Goal: Contribute content

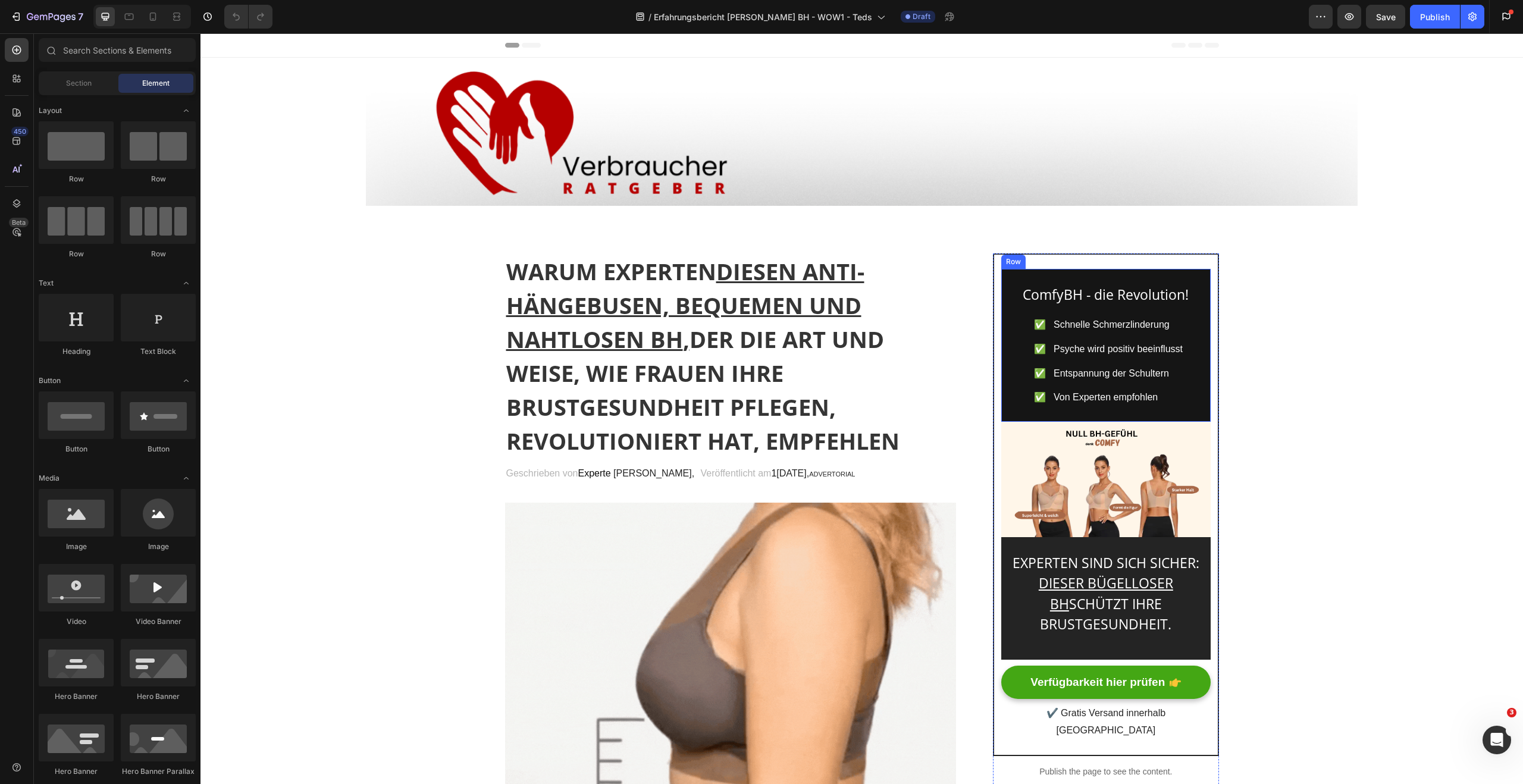
click at [1195, 276] on div "ComfyBH - die Revolution! Heading Icon ✅ Schnelle Schmerzlinderung Text block I…" at bounding box center [1106, 346] width 209 height 154
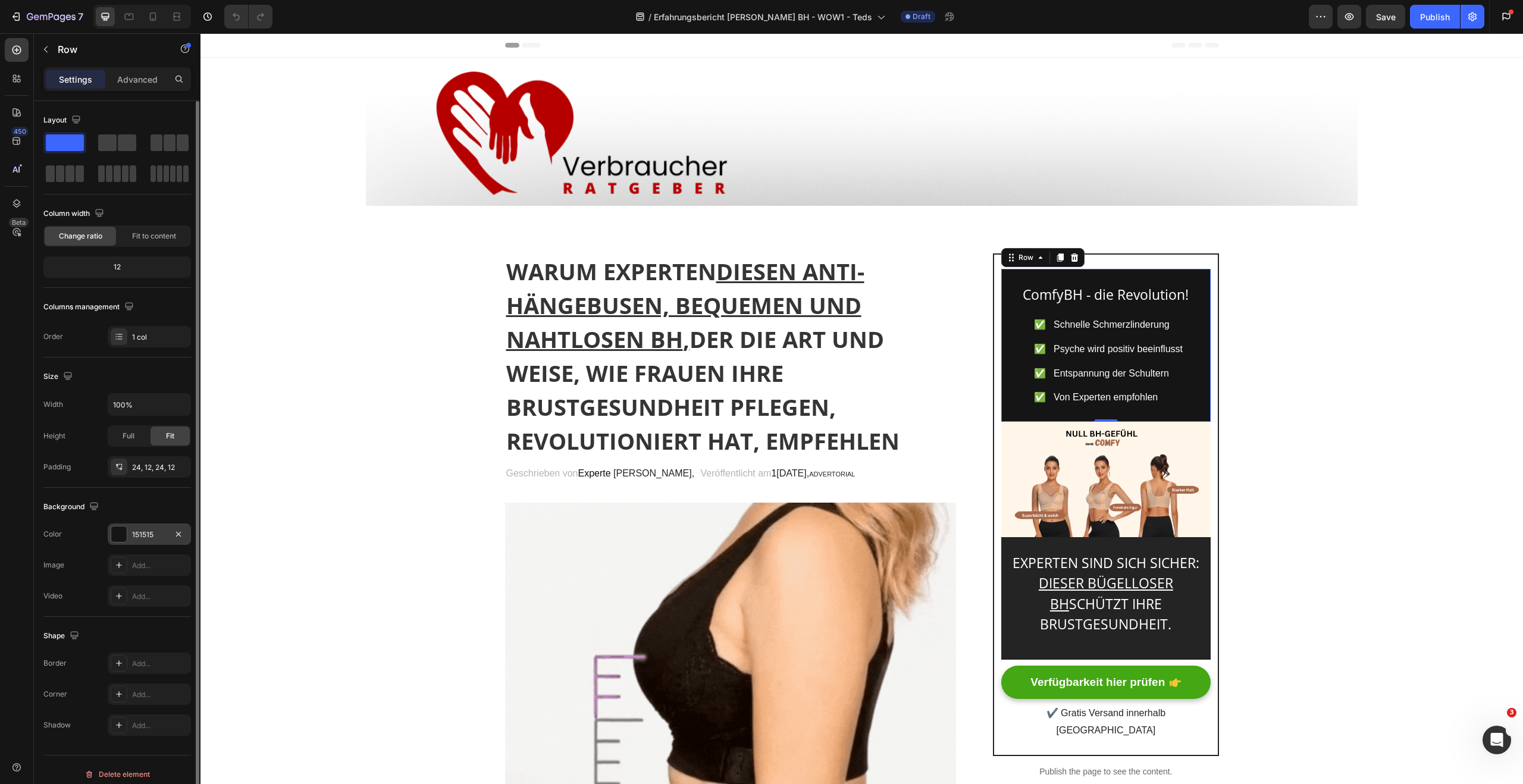
click at [120, 531] on div at bounding box center [119, 534] width 15 height 15
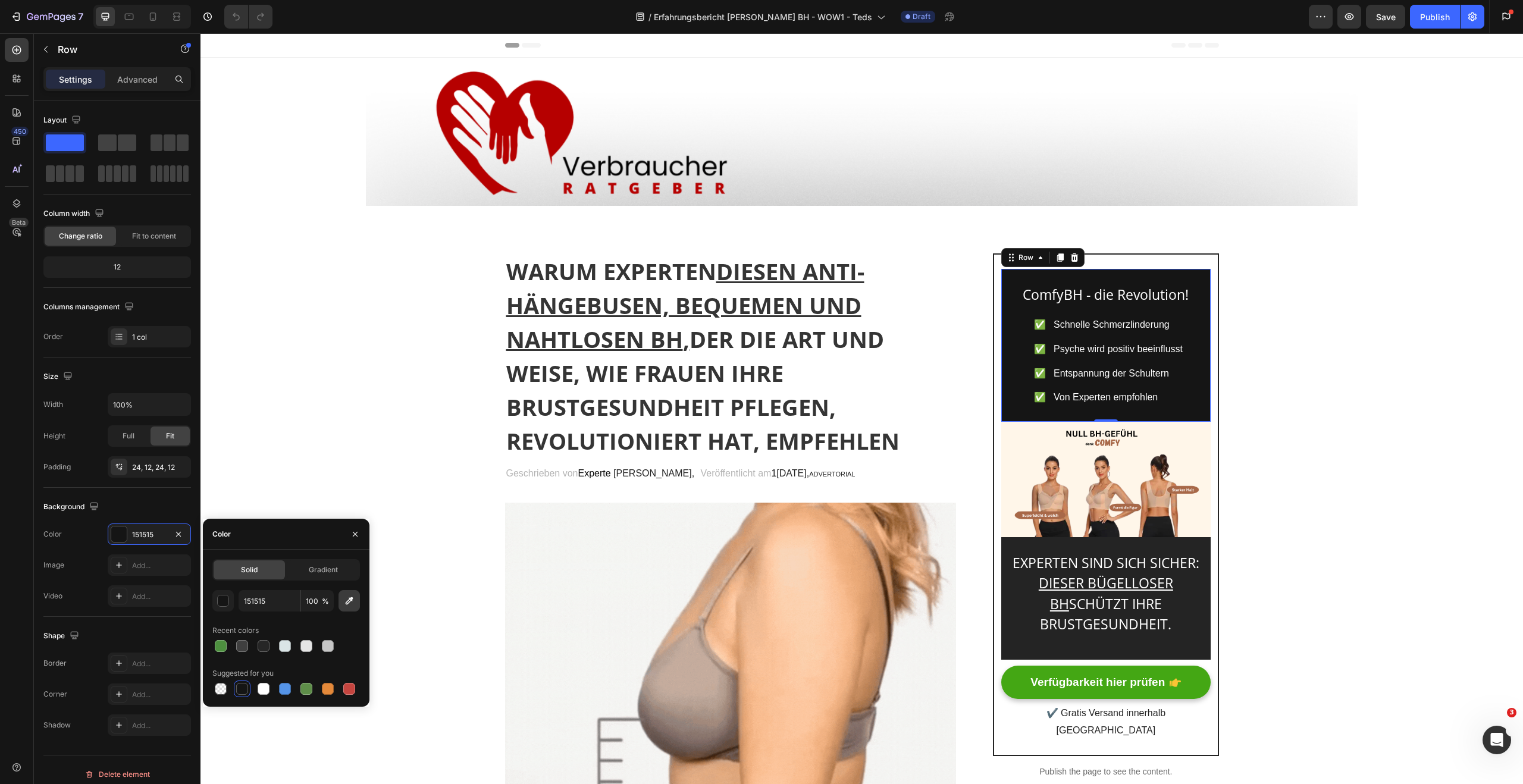
click at [351, 607] on button "button" at bounding box center [349, 601] width 22 height 22
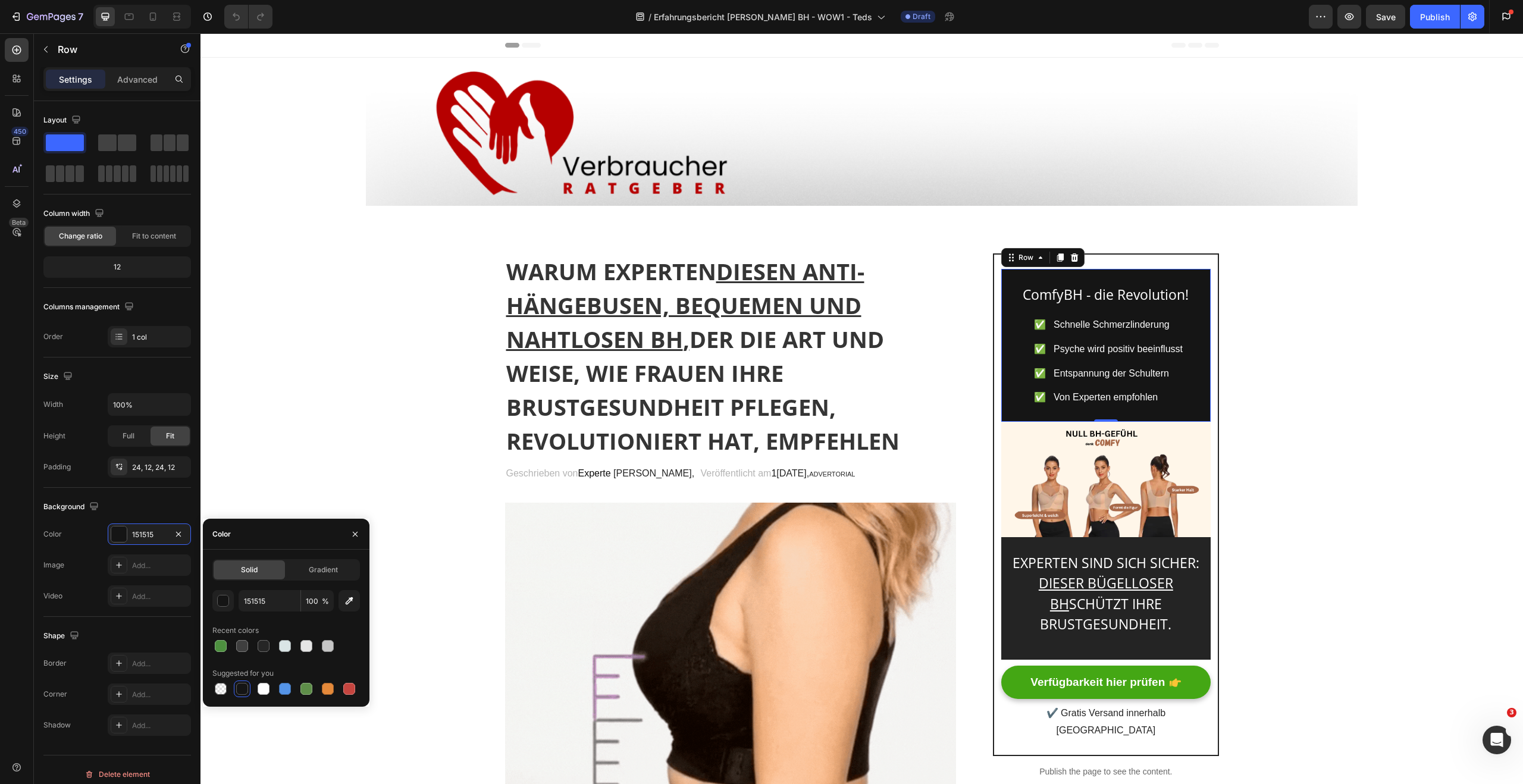
type input "B60000"
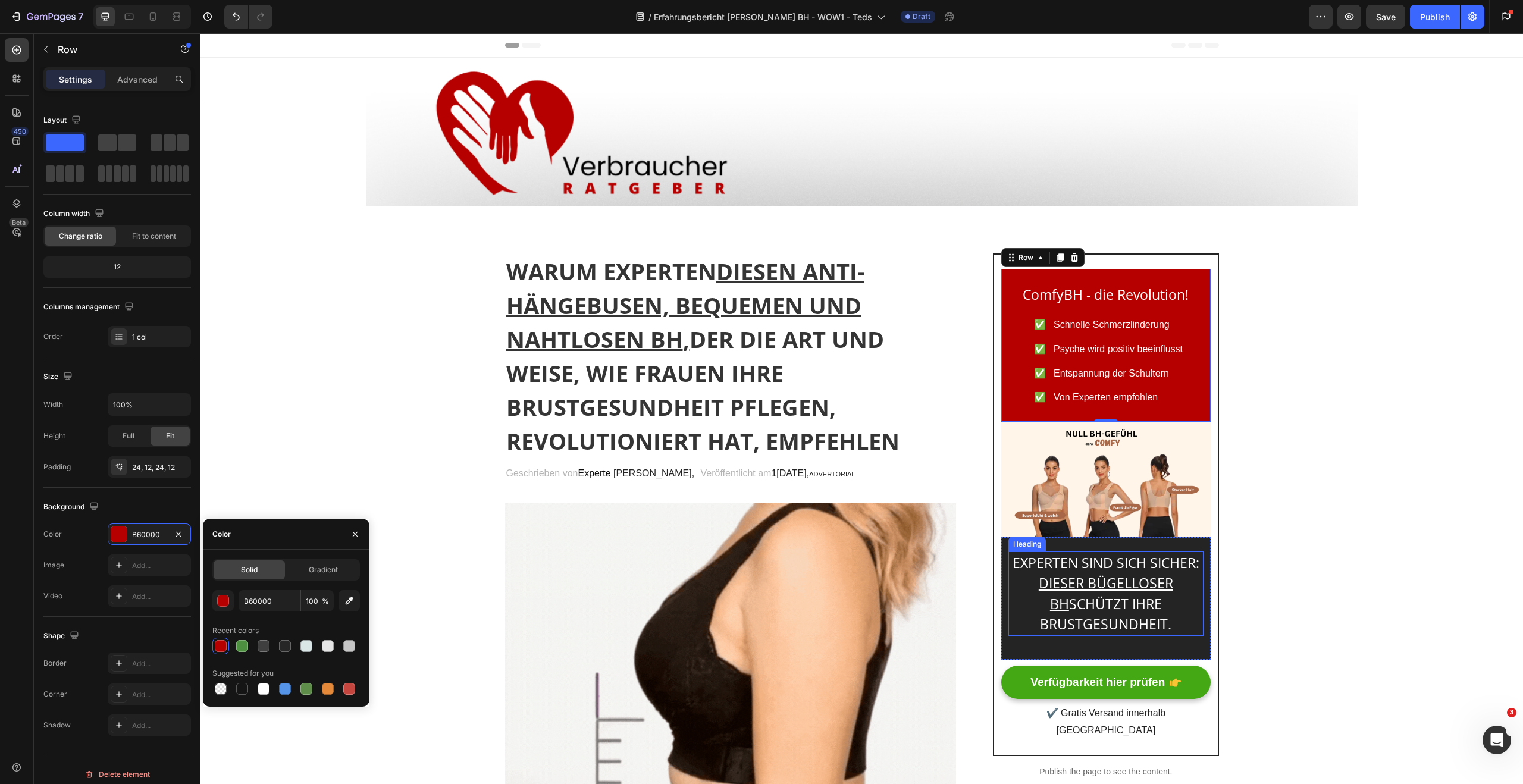
click at [1020, 625] on p "DIESER BÜGELLOSER BH SCHÜTZT IHRE BRUSTGESUNDHEIT." at bounding box center [1106, 604] width 192 height 62
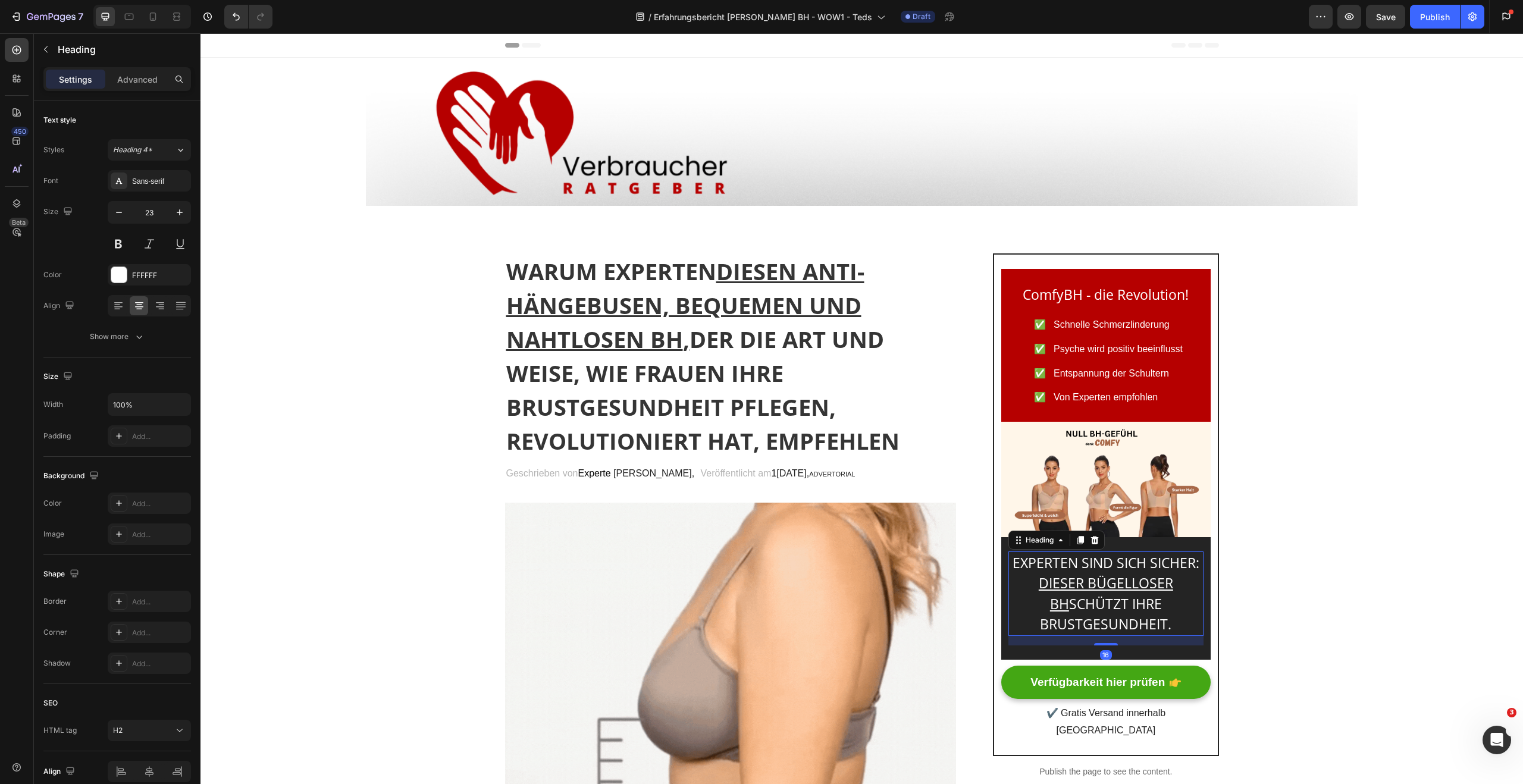
click at [1019, 644] on div "16" at bounding box center [1106, 640] width 194 height 10
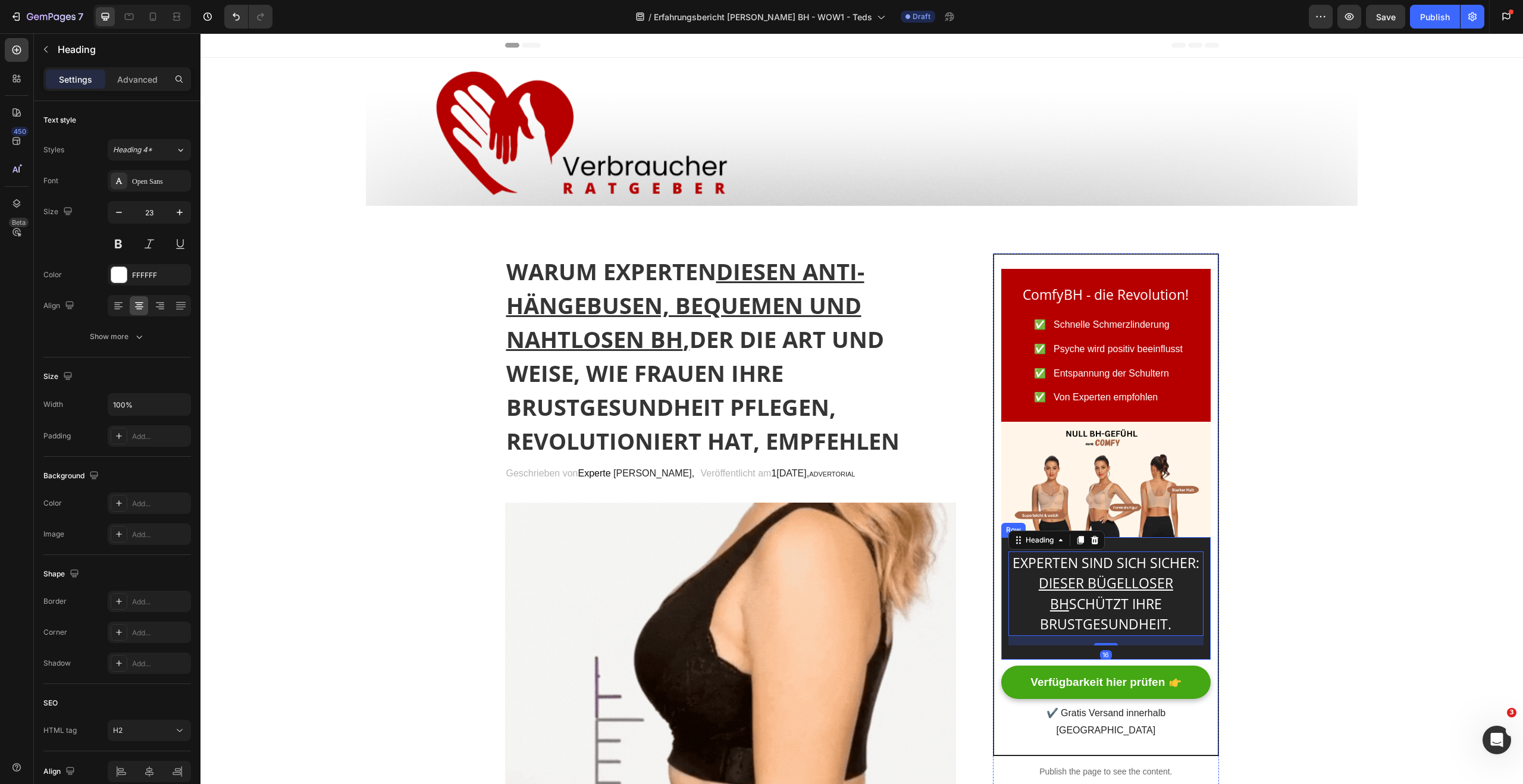
click at [1017, 651] on div "EXPERTEN SIND SICH SICHER: DIESER BÜGELLOSER BH SCHÜTZT IHRE BRUSTGESUNDHEIT. H…" at bounding box center [1106, 598] width 209 height 123
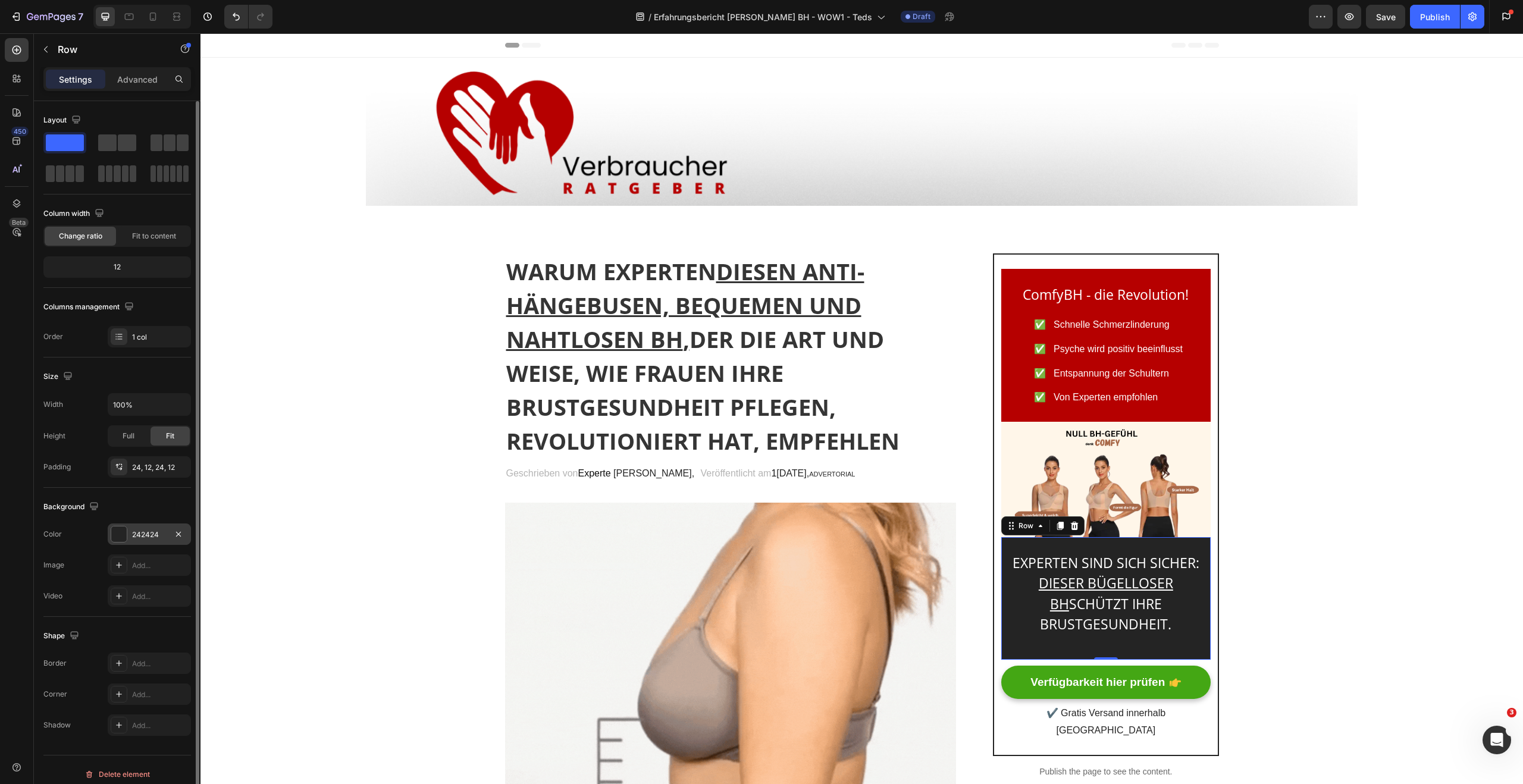
click at [123, 536] on div at bounding box center [119, 534] width 15 height 15
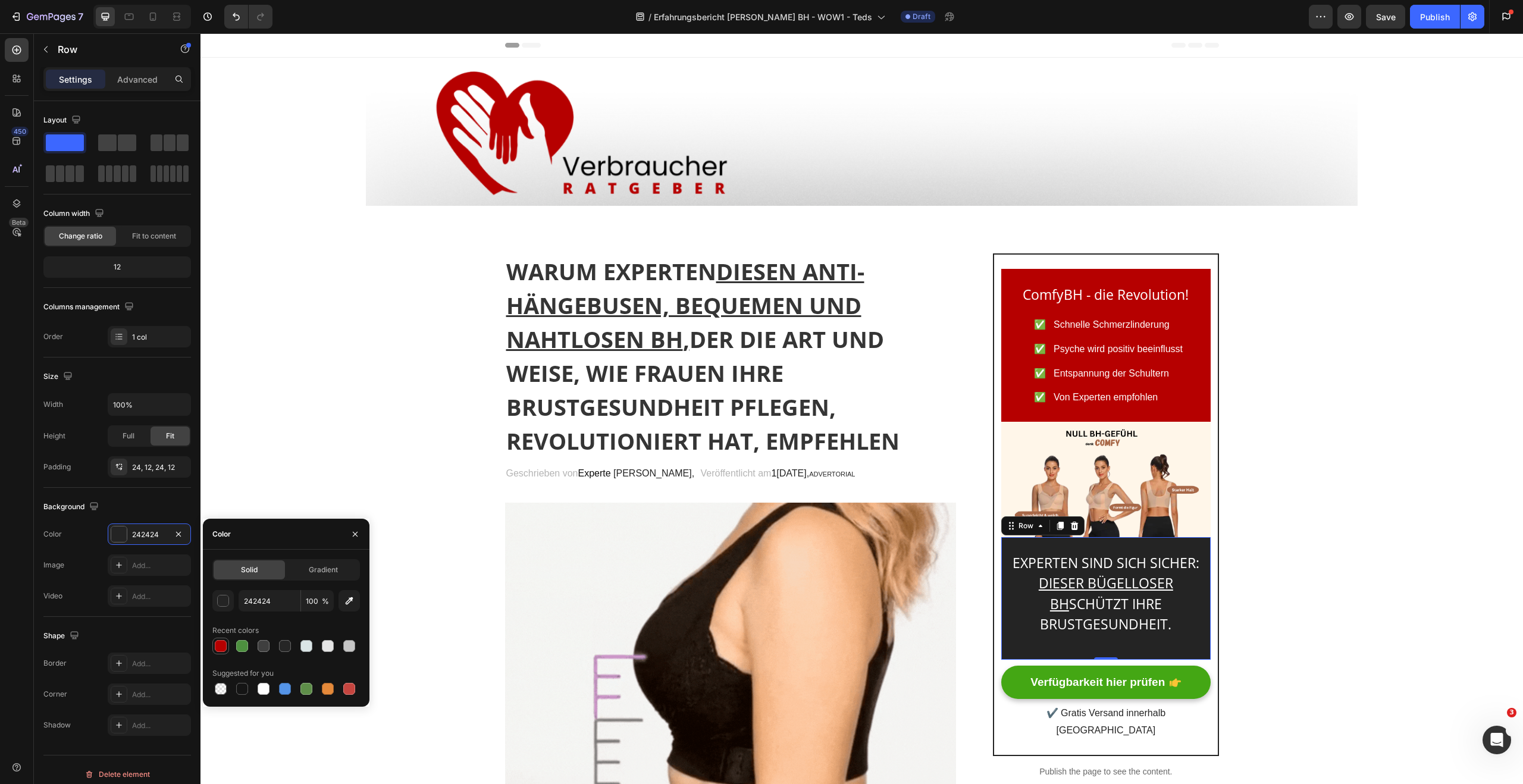
click at [221, 649] on div at bounding box center [220, 645] width 12 height 12
type input "B60000"
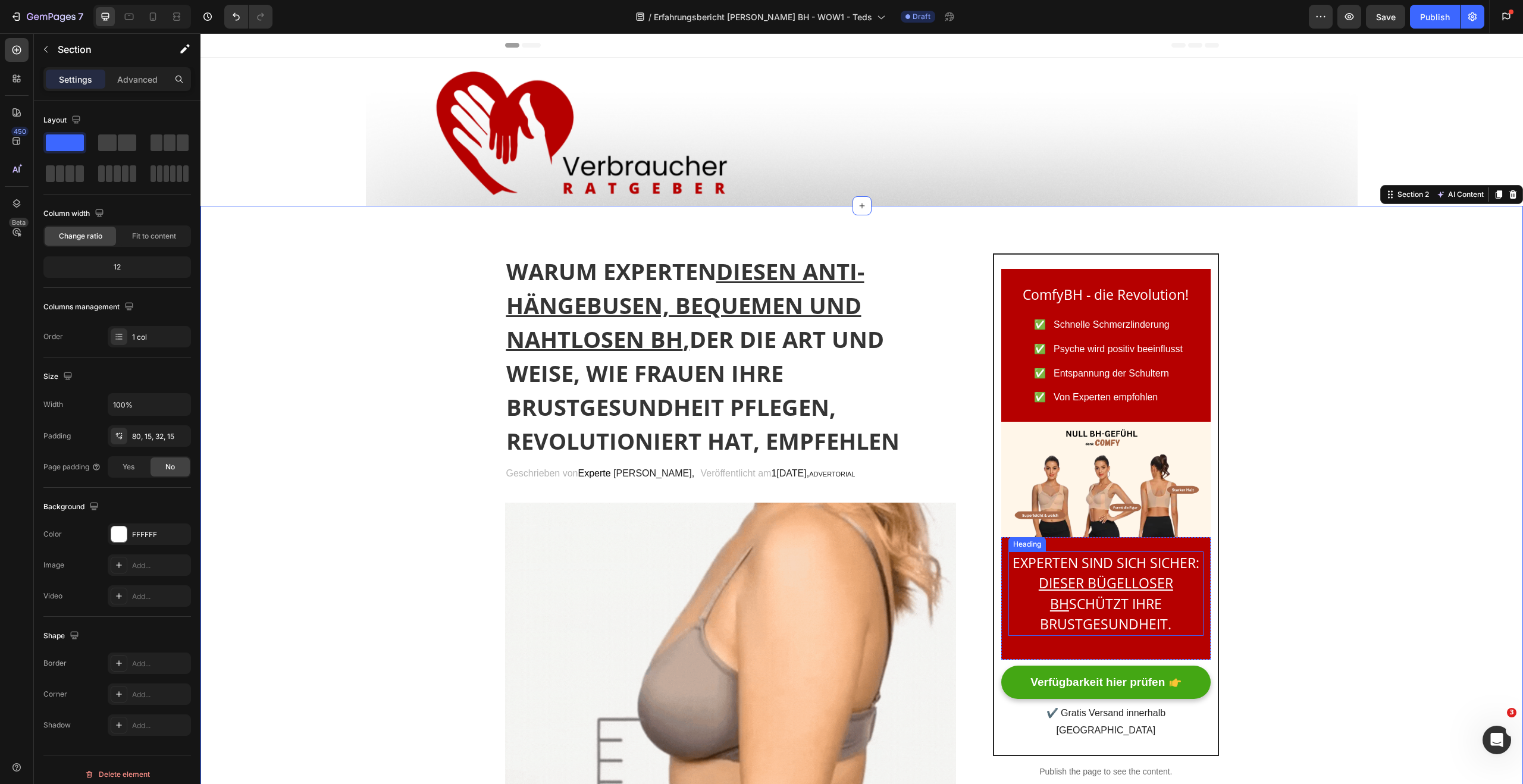
click at [1019, 631] on p "DIESER BÜGELLOSER BH SCHÜTZT IHRE BRUSTGESUNDHEIT." at bounding box center [1106, 604] width 192 height 62
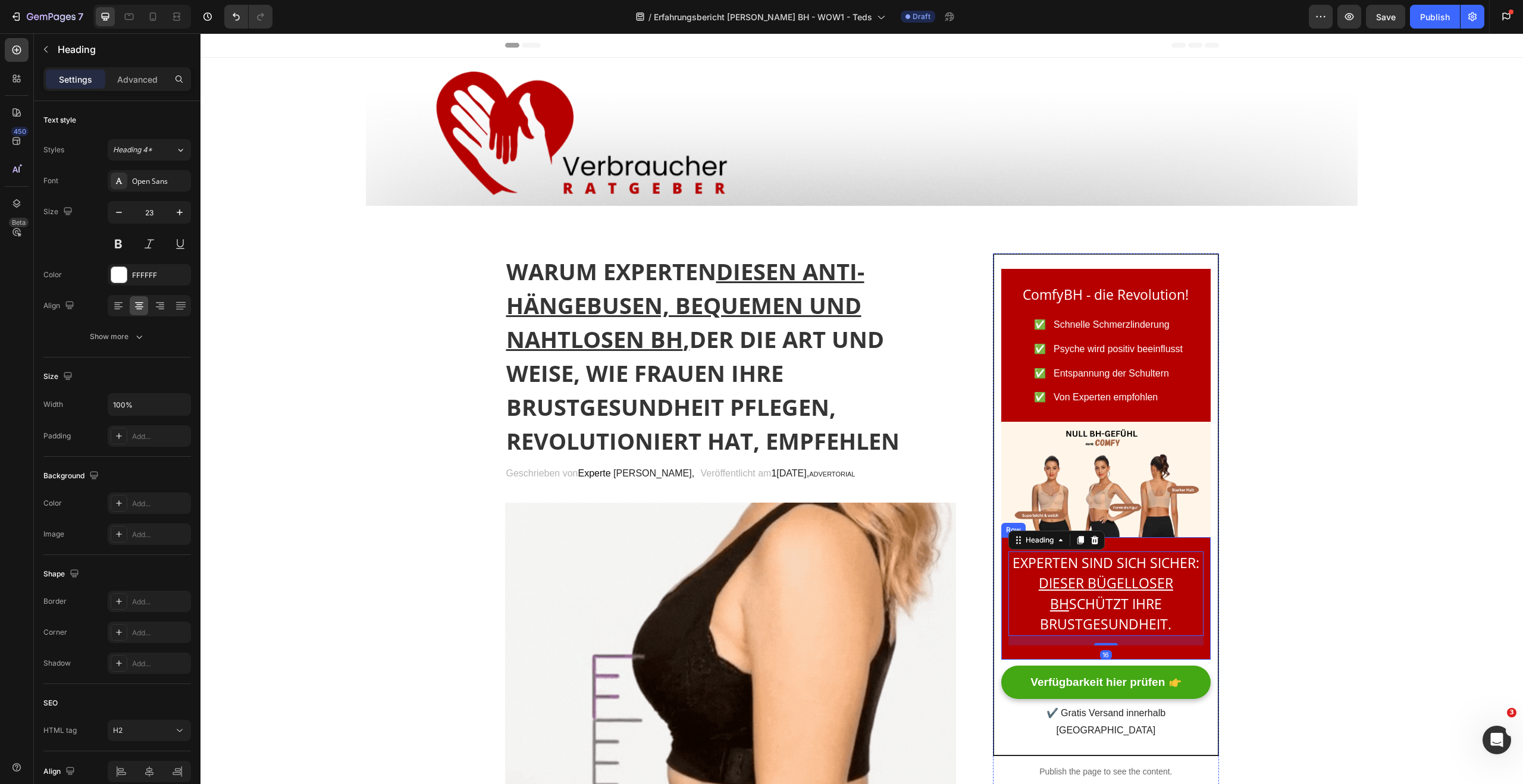
click at [1013, 652] on div "EXPERTEN SIND SICH SICHER: DIESER BÜGELLOSER BH SCHÜTZT IHRE BRUSTGESUNDHEIT. H…" at bounding box center [1106, 598] width 209 height 123
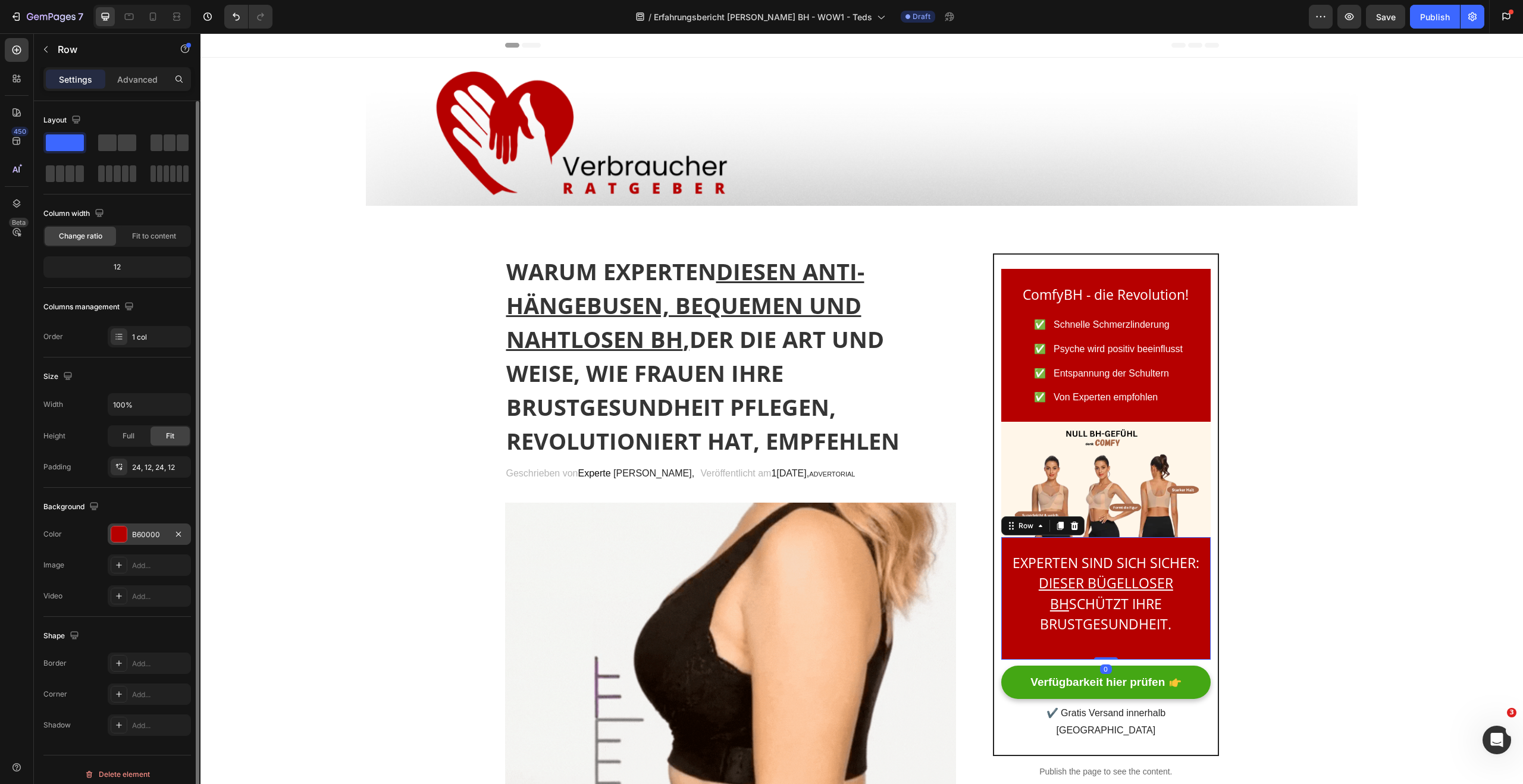
click at [121, 533] on div at bounding box center [119, 534] width 15 height 15
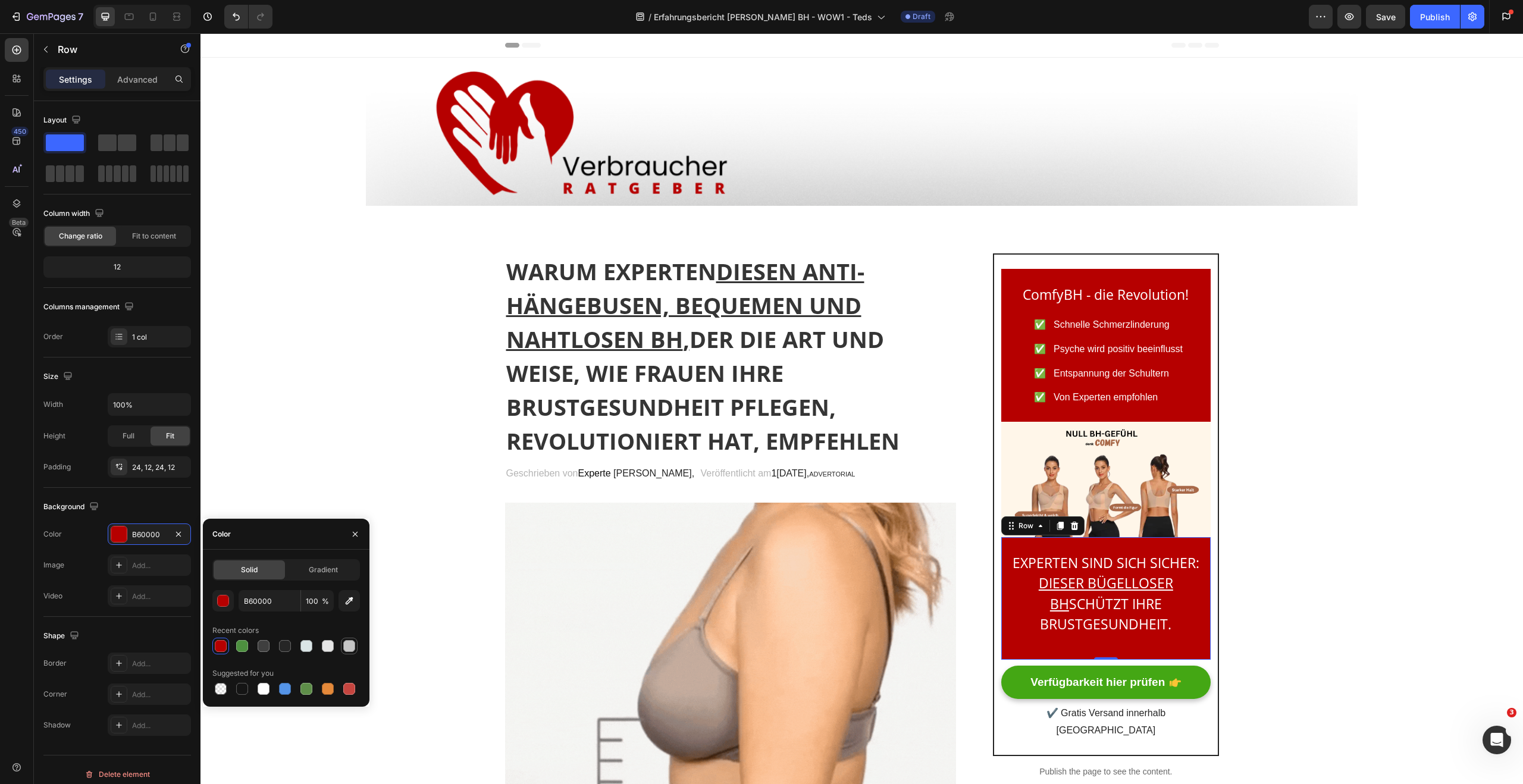
click at [342, 645] on div at bounding box center [349, 646] width 14 height 14
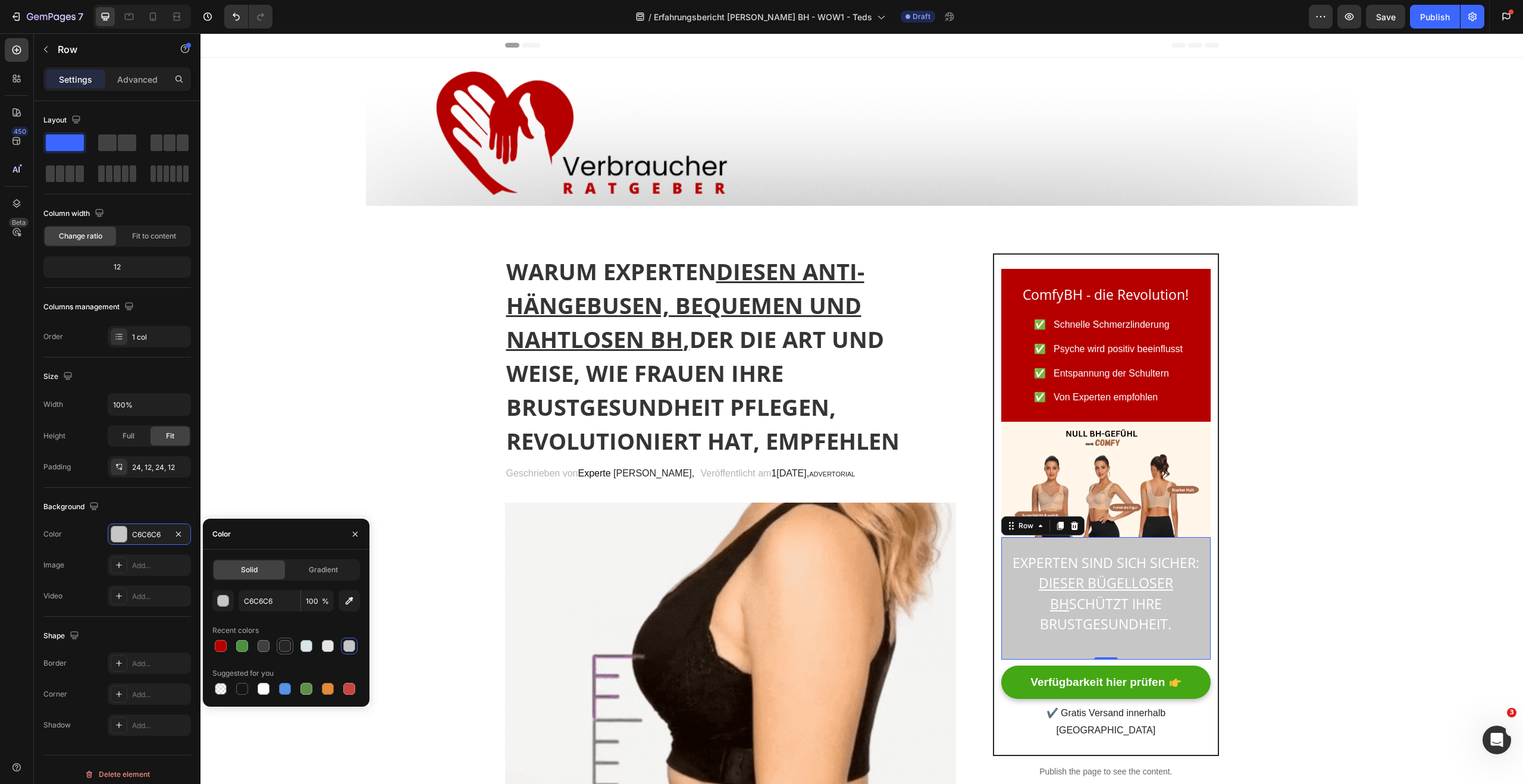
click at [282, 651] on div at bounding box center [285, 645] width 12 height 12
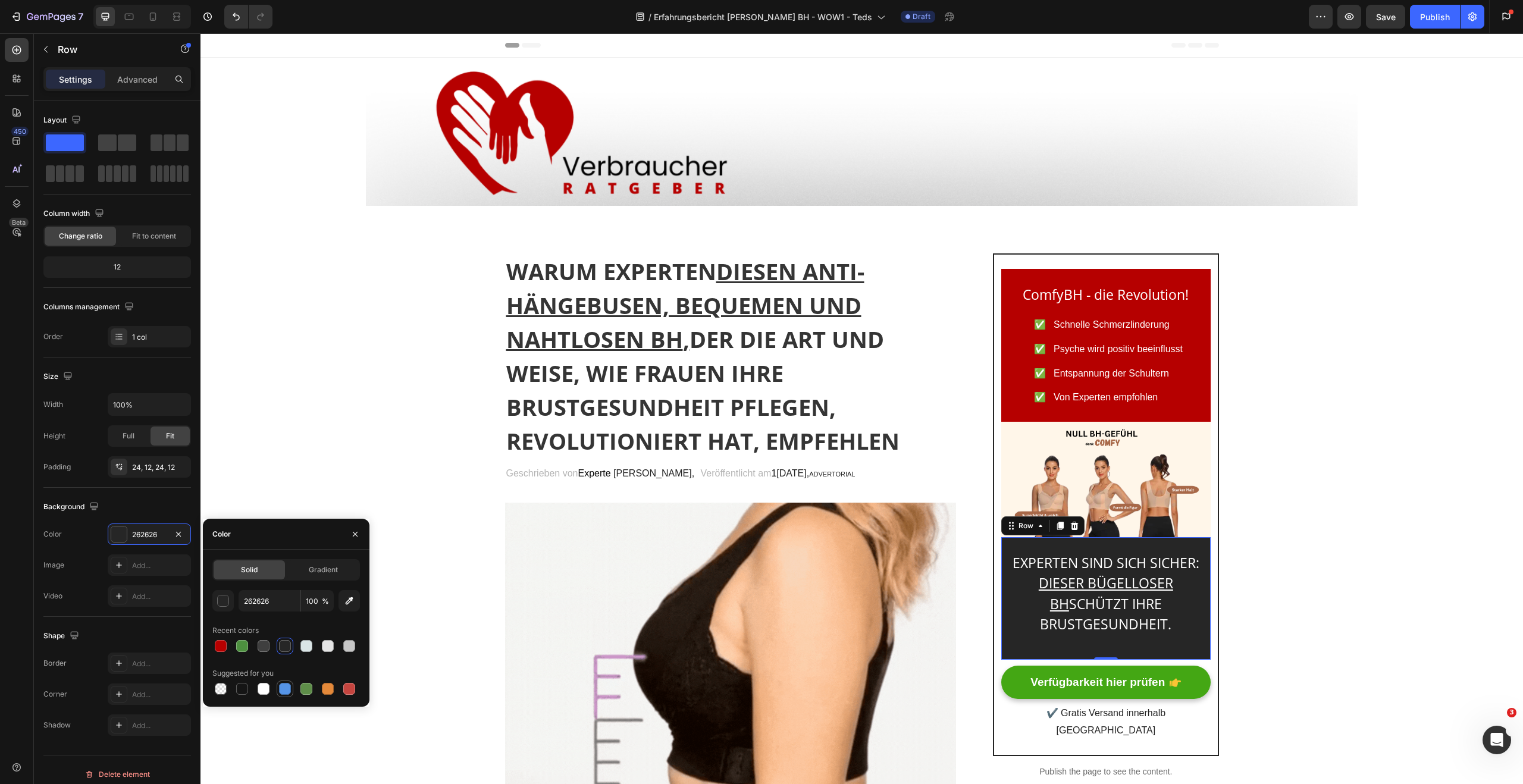
click at [290, 687] on div at bounding box center [285, 689] width 12 height 12
type input "5594E7"
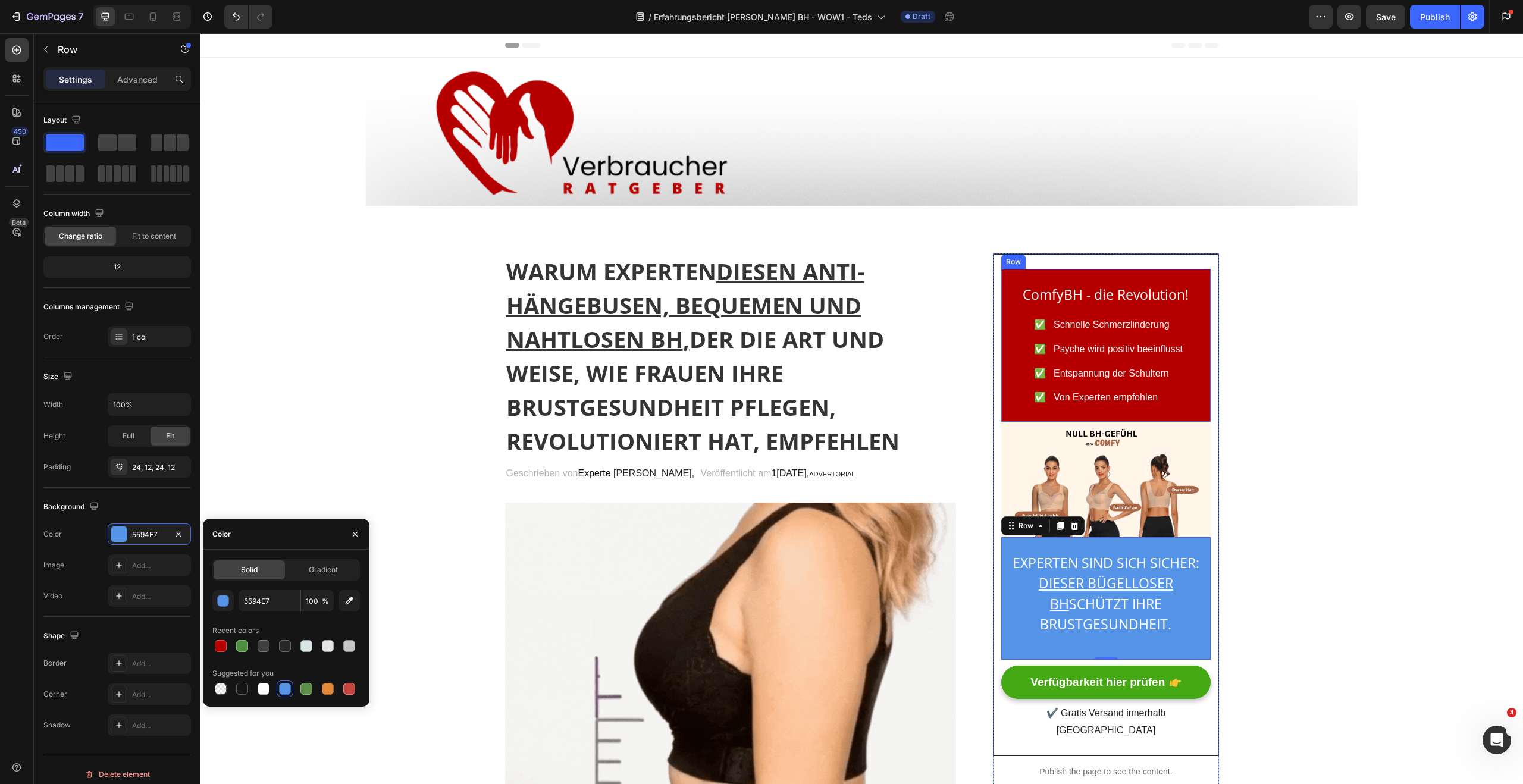
click at [1008, 413] on div "ComfyBH - die Revolution! Heading Icon ✅ Schnelle Schmerzlinderung Text block I…" at bounding box center [1106, 346] width 209 height 154
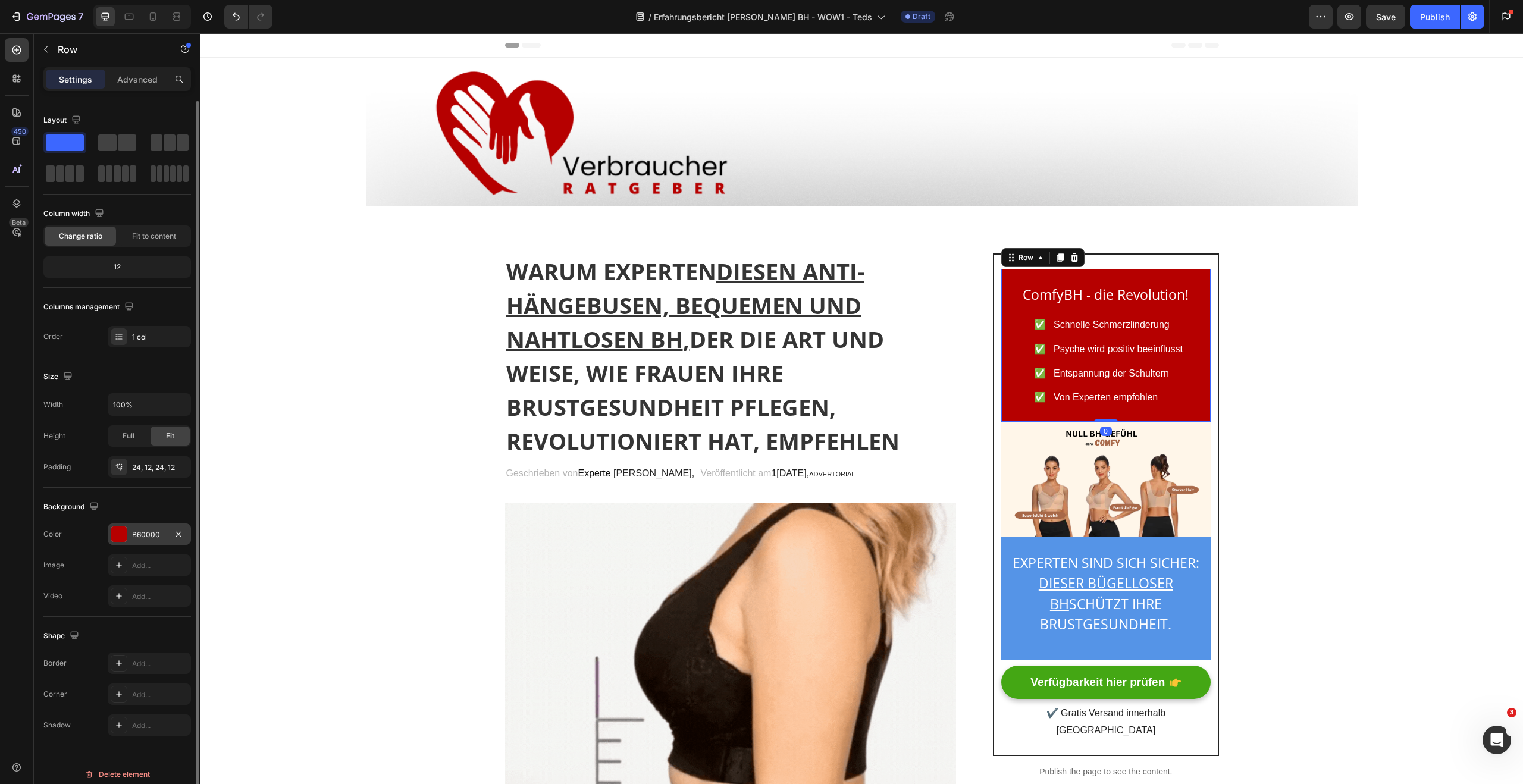
click at [153, 535] on div "B60000" at bounding box center [149, 534] width 34 height 11
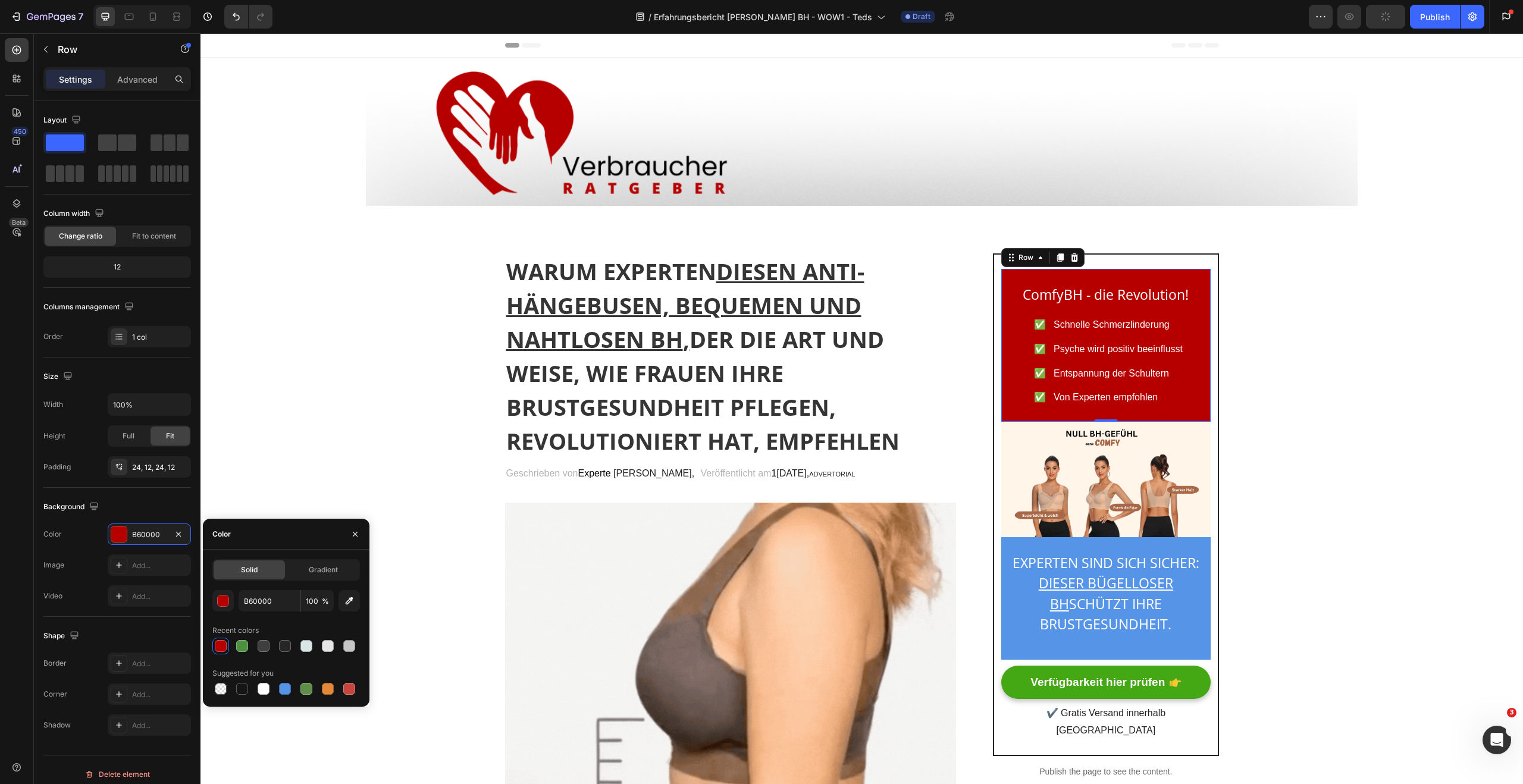
click at [294, 696] on div at bounding box center [286, 689] width 147 height 17
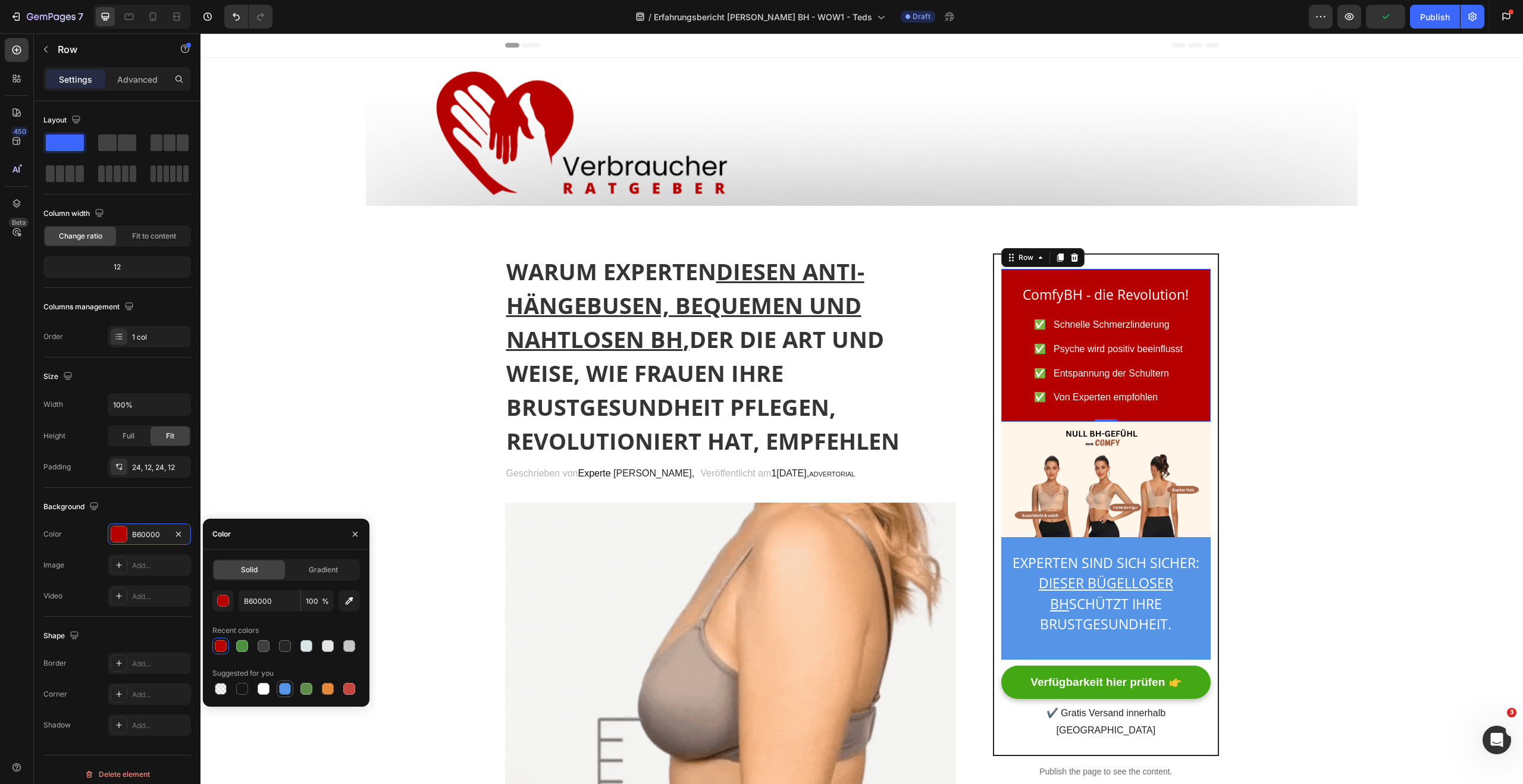
click at [292, 693] on div at bounding box center [285, 689] width 14 height 14
type input "5594E7"
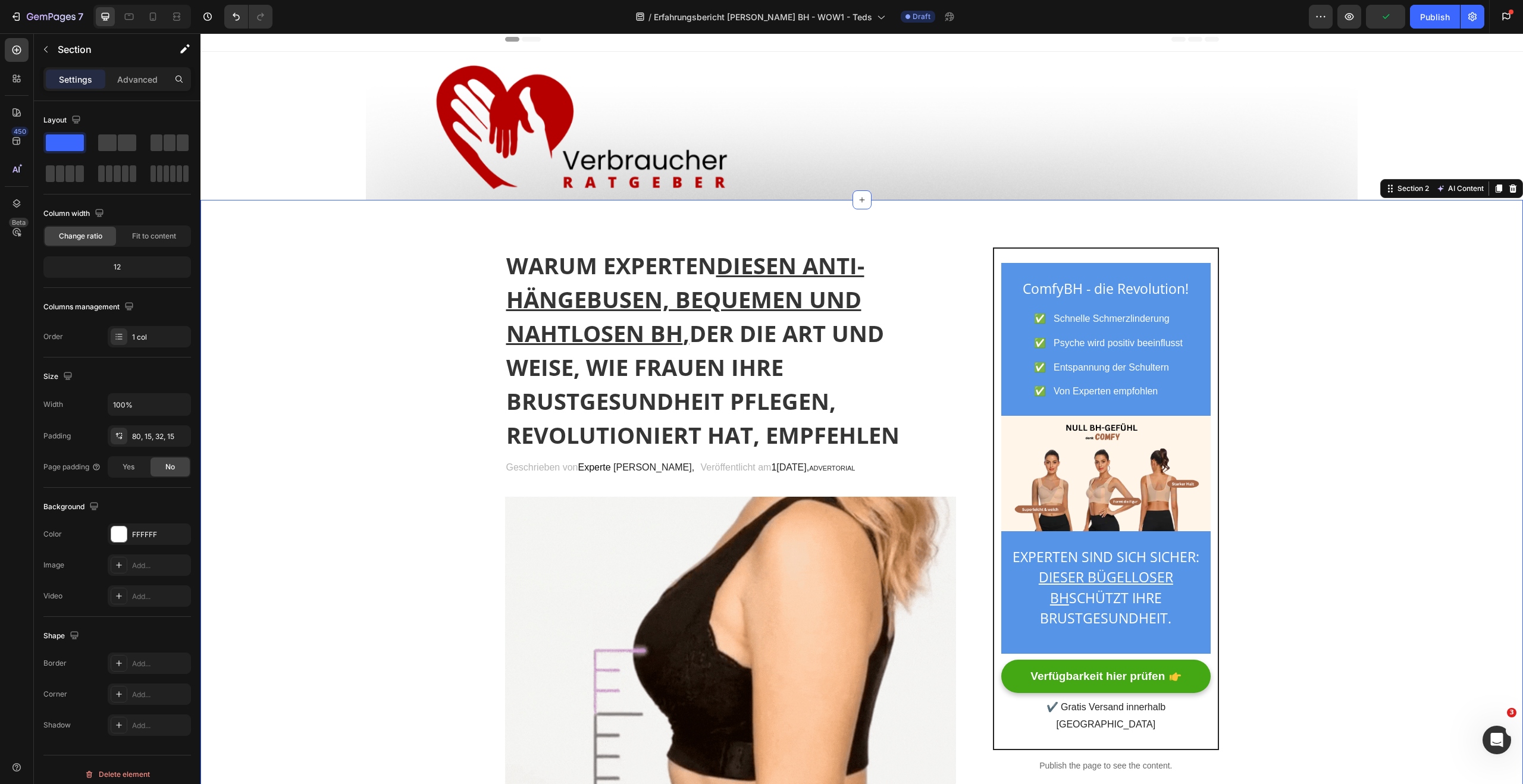
scroll to position [7, 0]
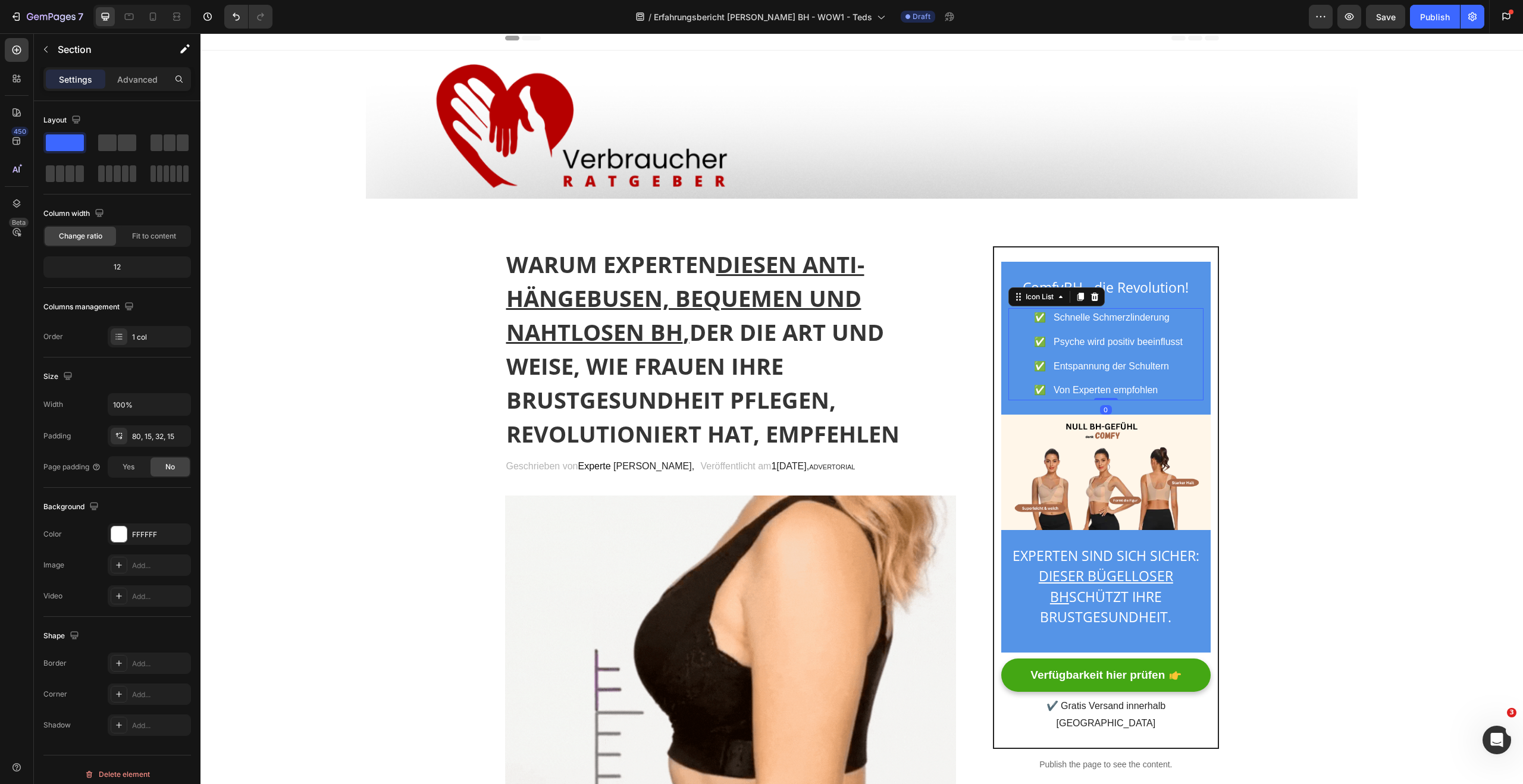
click at [1018, 397] on div "Icon ✅ Schnelle Schmerzlinderung Text block Icon ✅ Psyche wird positiv beeinflu…" at bounding box center [1106, 354] width 194 height 92
click at [1014, 407] on div "ComfyBH - die Revolution! Heading Icon ✅ Schnelle Schmerzlinderung Text block I…" at bounding box center [1106, 339] width 209 height 154
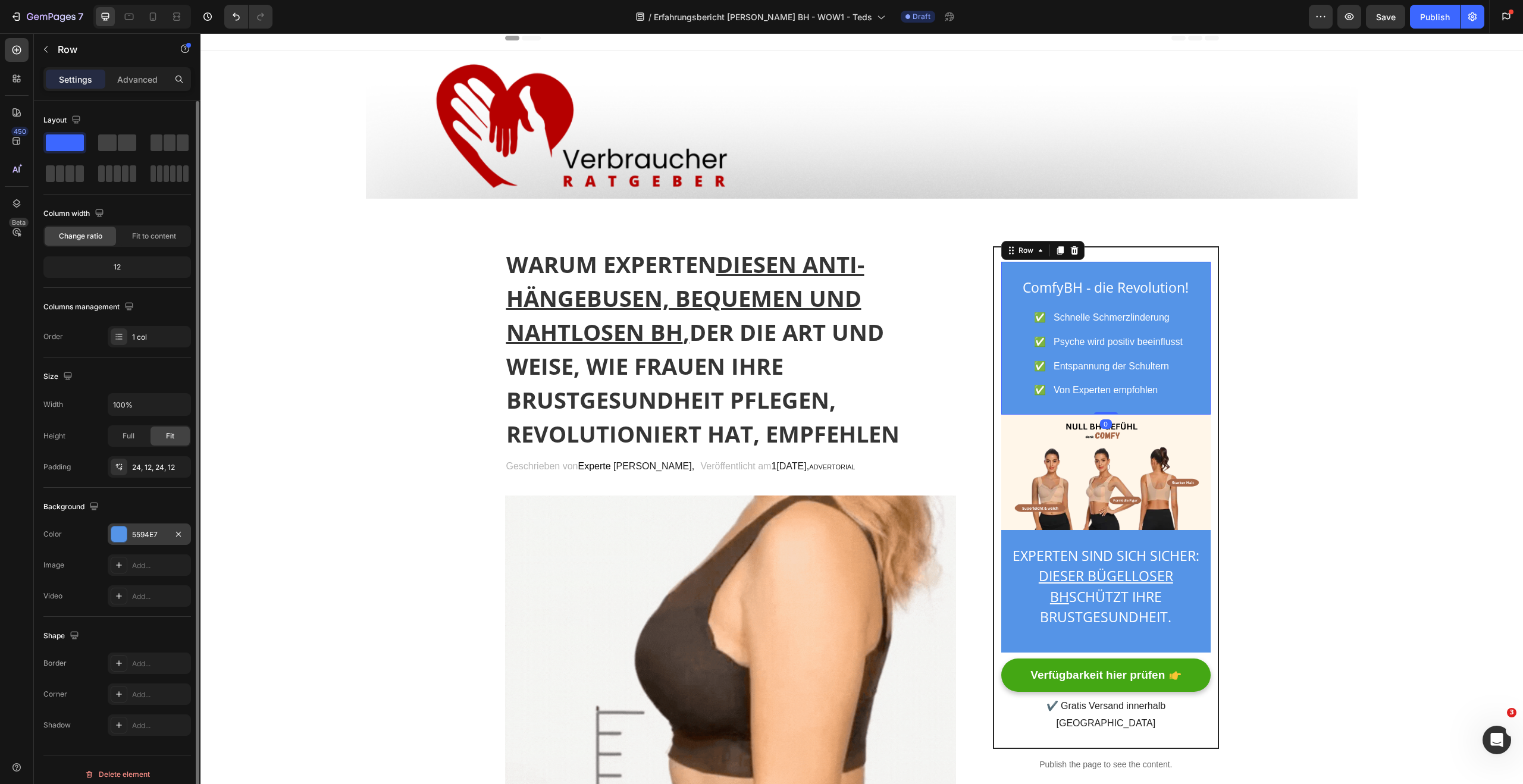
click at [115, 540] on div at bounding box center [119, 534] width 15 height 15
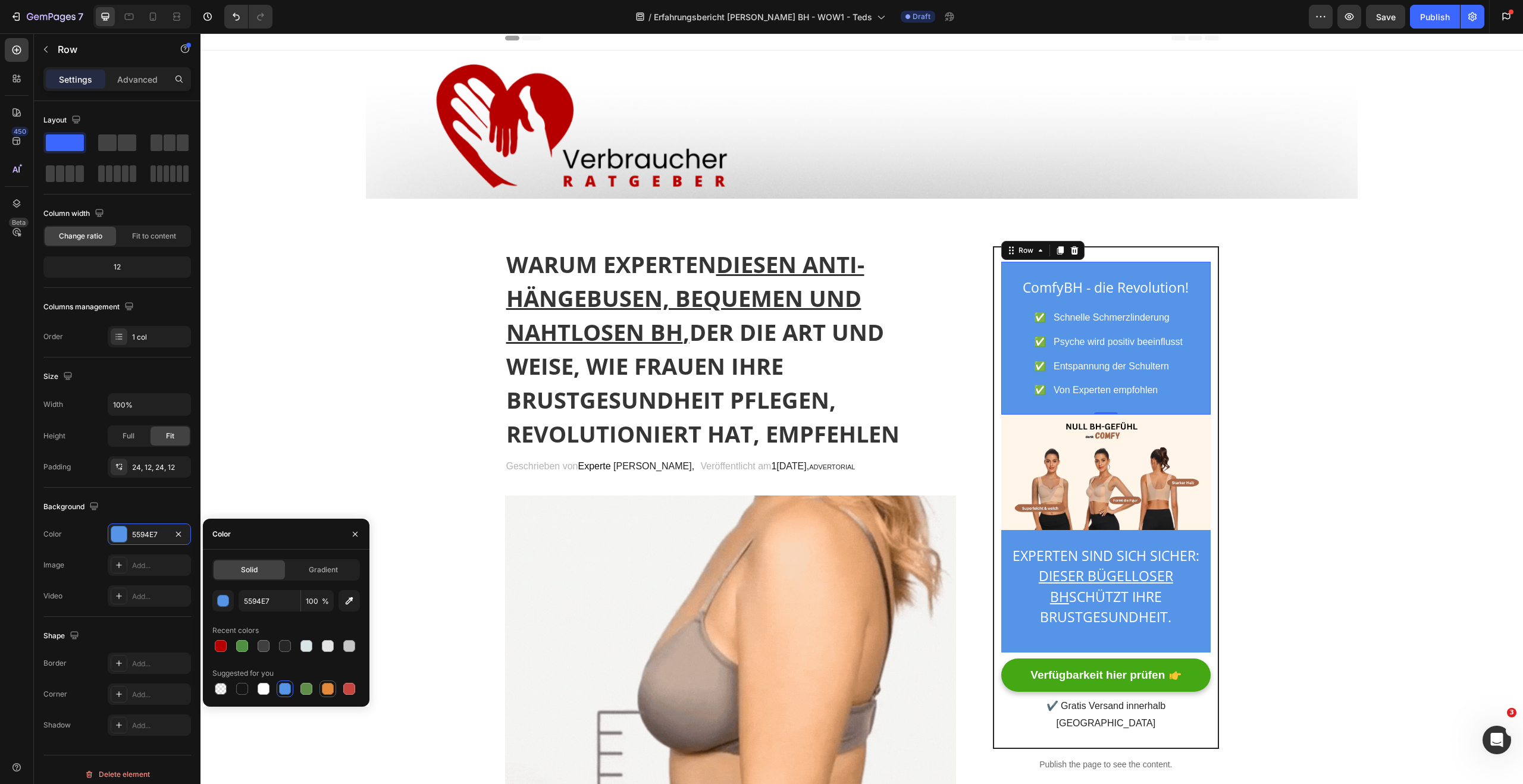
click at [334, 687] on div at bounding box center [328, 689] width 14 height 14
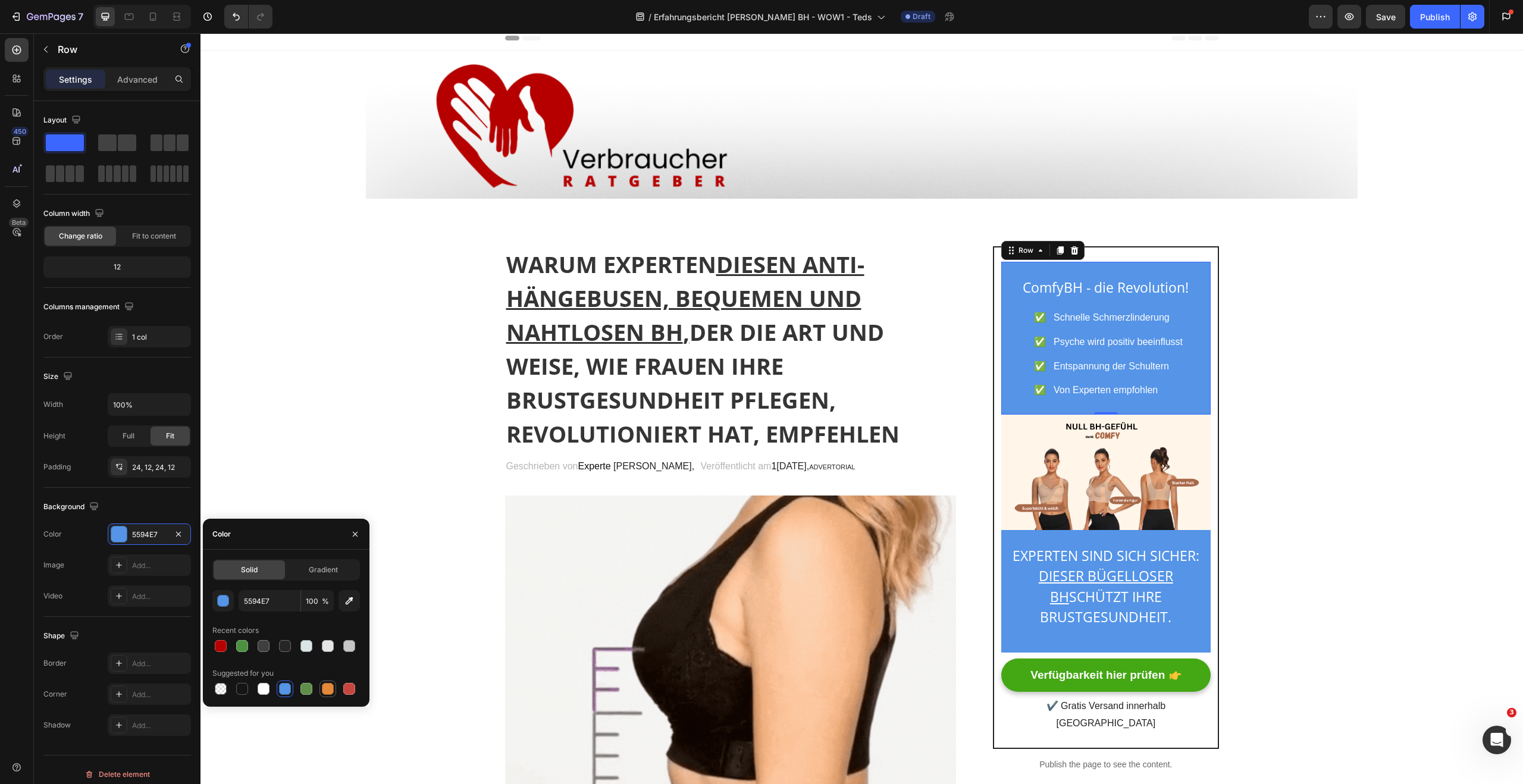
type input "E4893A"
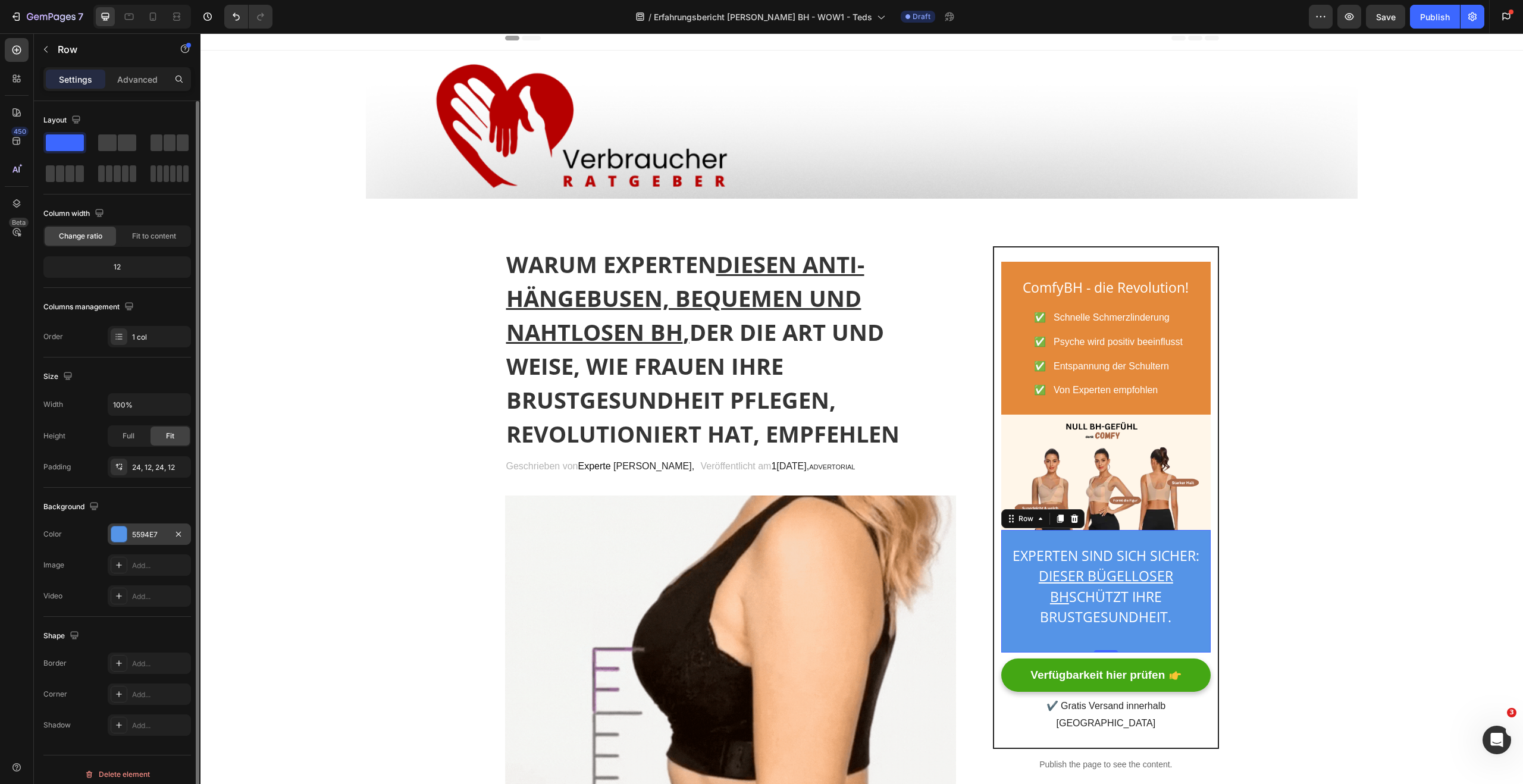
click at [124, 537] on div at bounding box center [119, 534] width 15 height 15
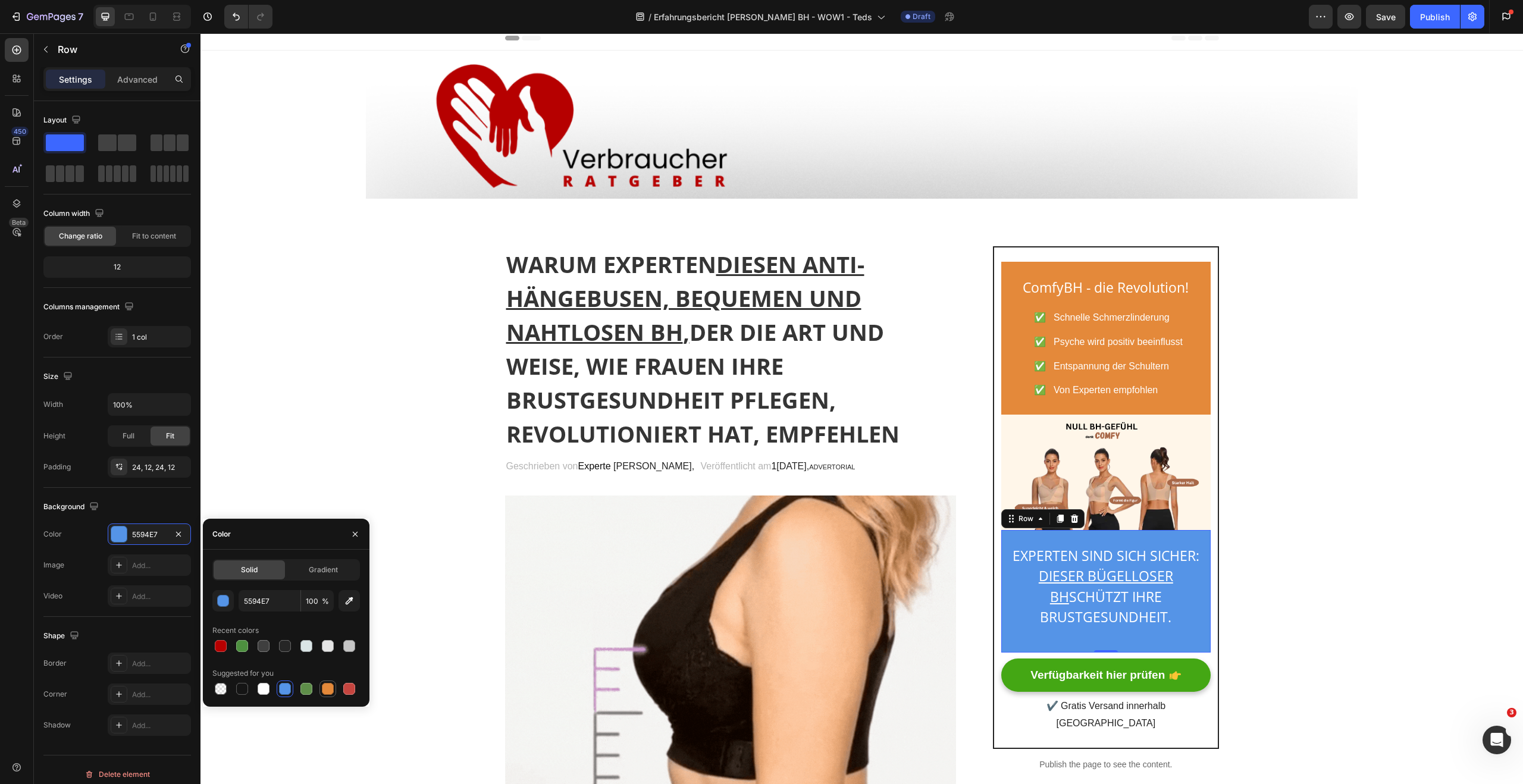
drag, startPoint x: 326, startPoint y: 687, endPoint x: 194, endPoint y: 490, distance: 237.1
click at [326, 687] on div at bounding box center [328, 689] width 12 height 12
type input "E4893A"
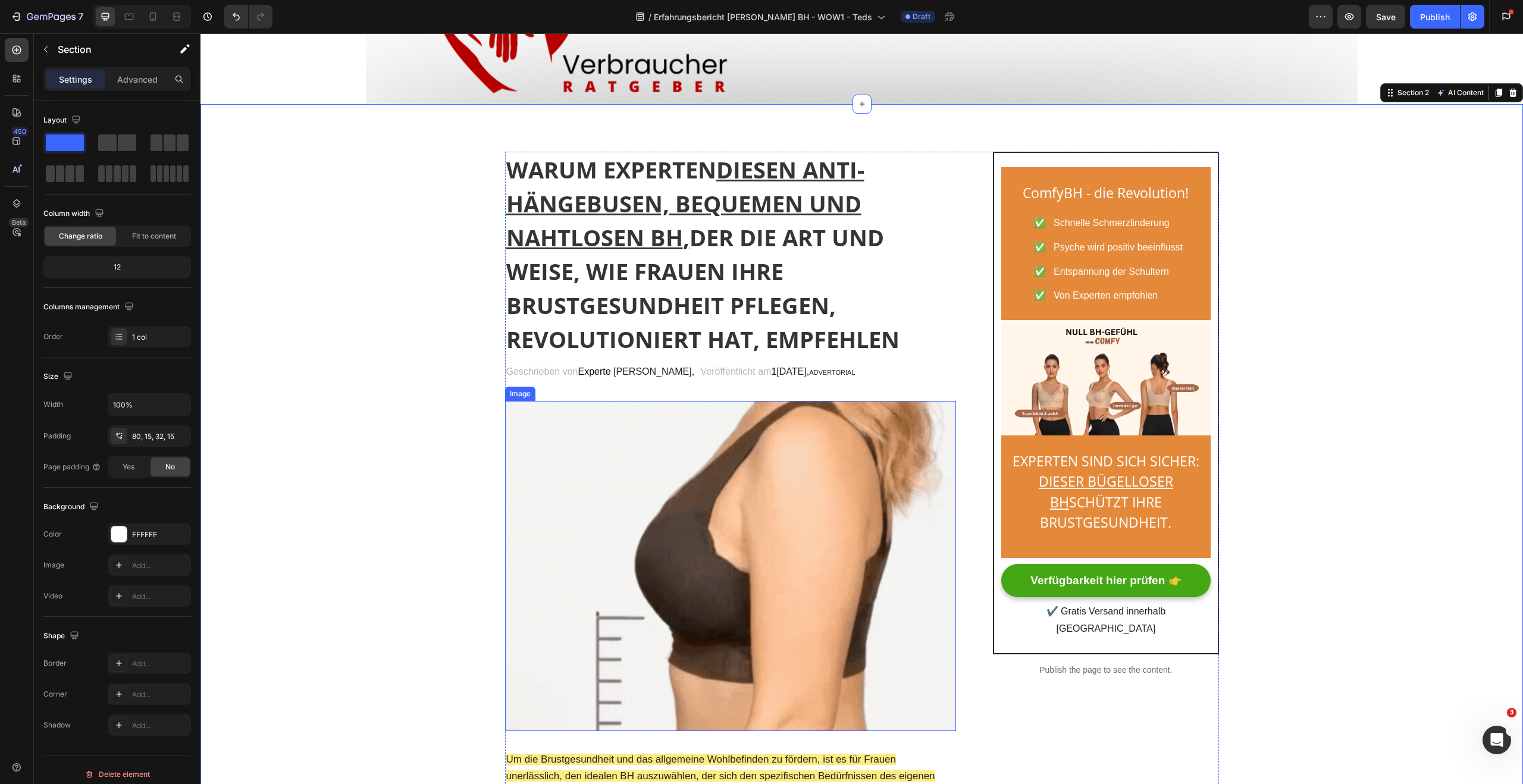
scroll to position [0, 0]
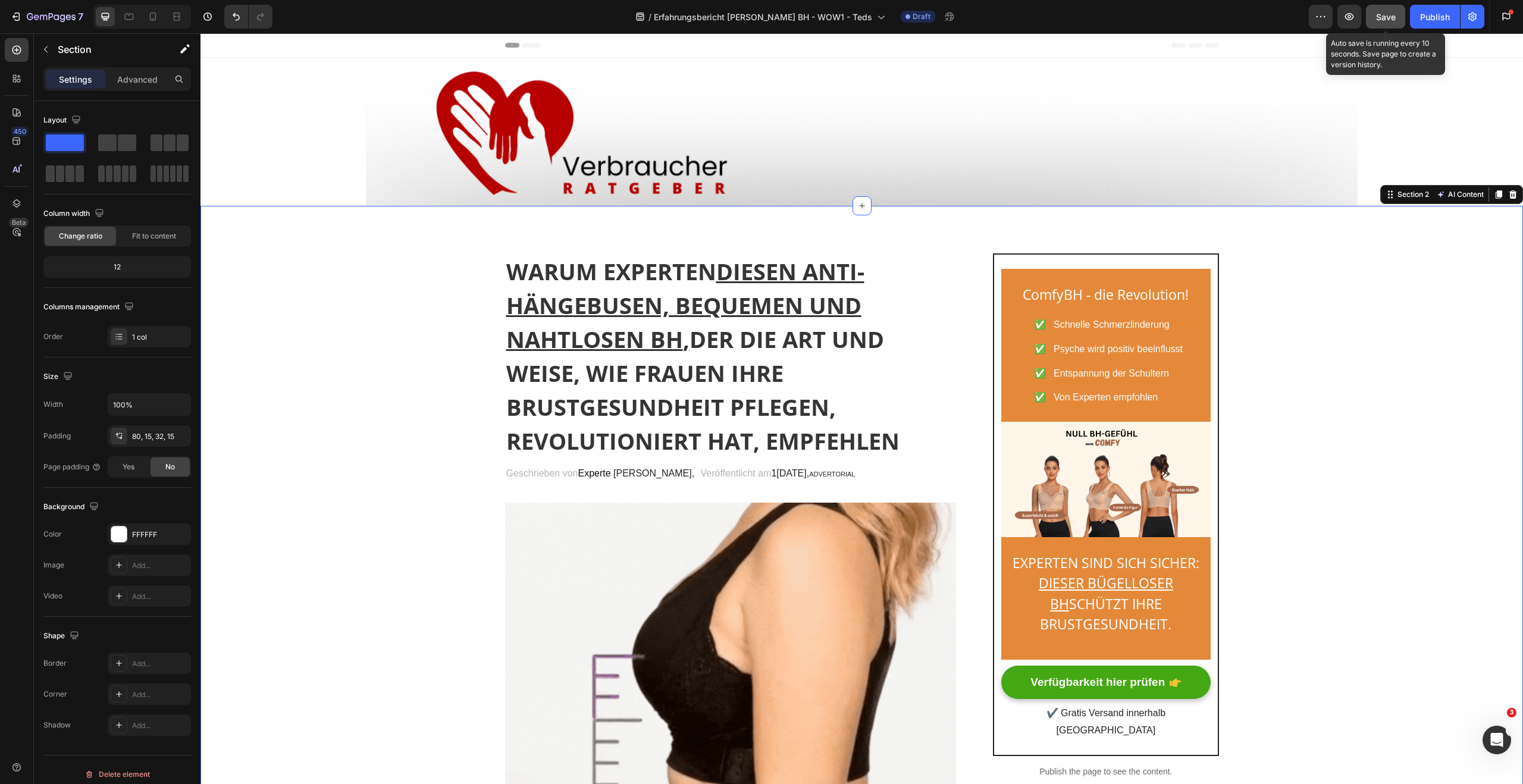
click at [1396, 17] on button "Save" at bounding box center [1386, 16] width 39 height 24
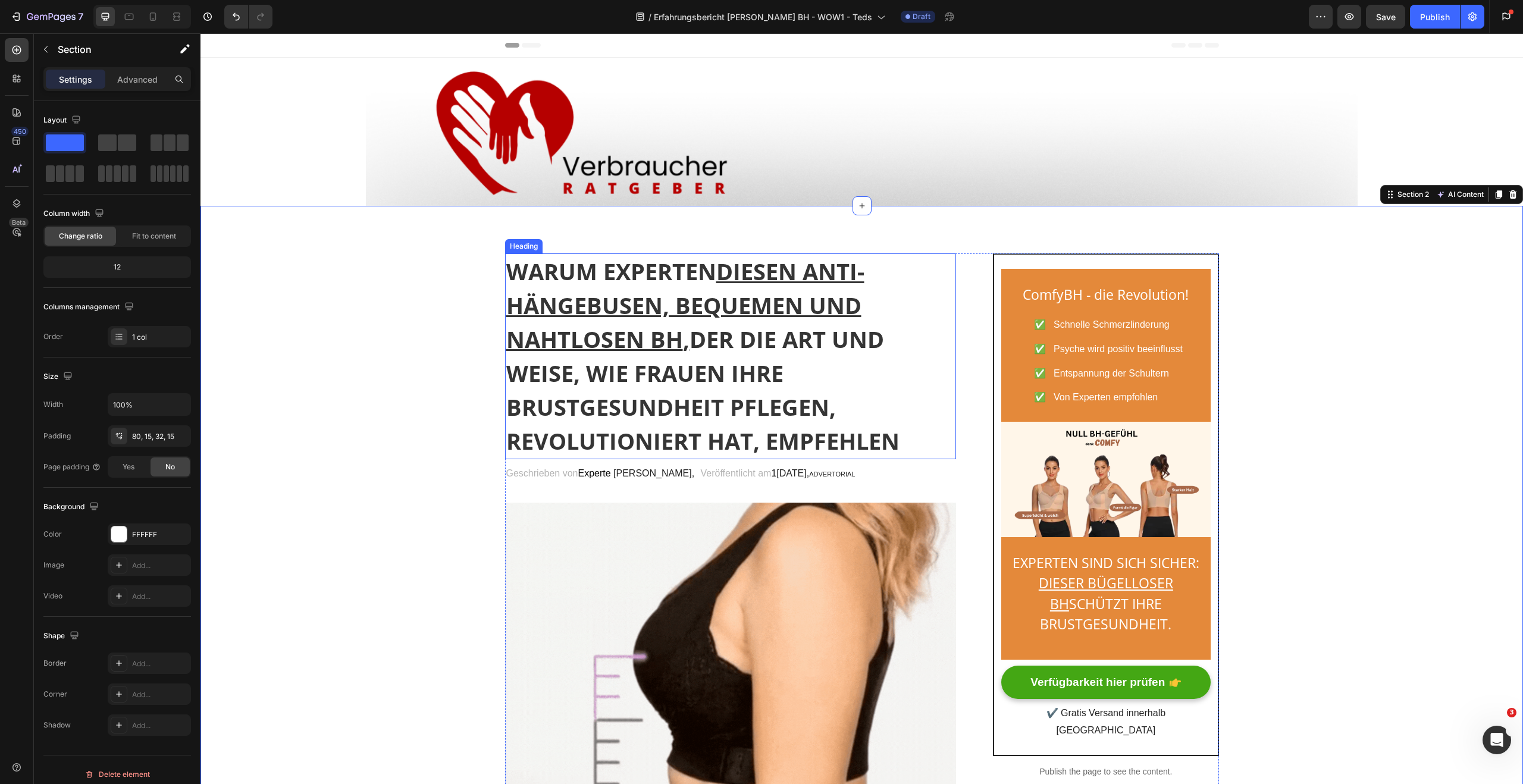
click at [658, 264] on strong "WARUM EXPERTEN" at bounding box center [611, 271] width 210 height 31
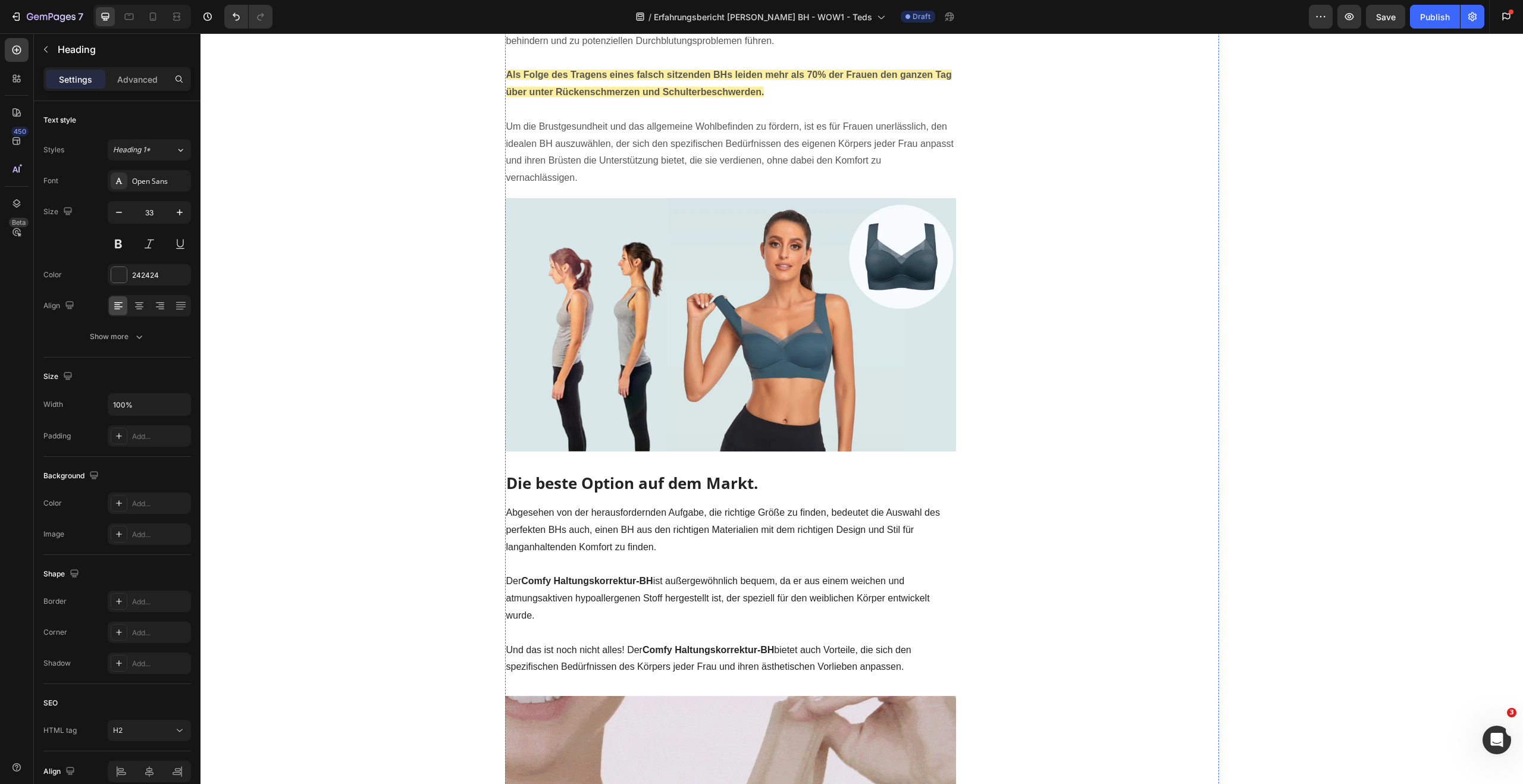
scroll to position [2060, 0]
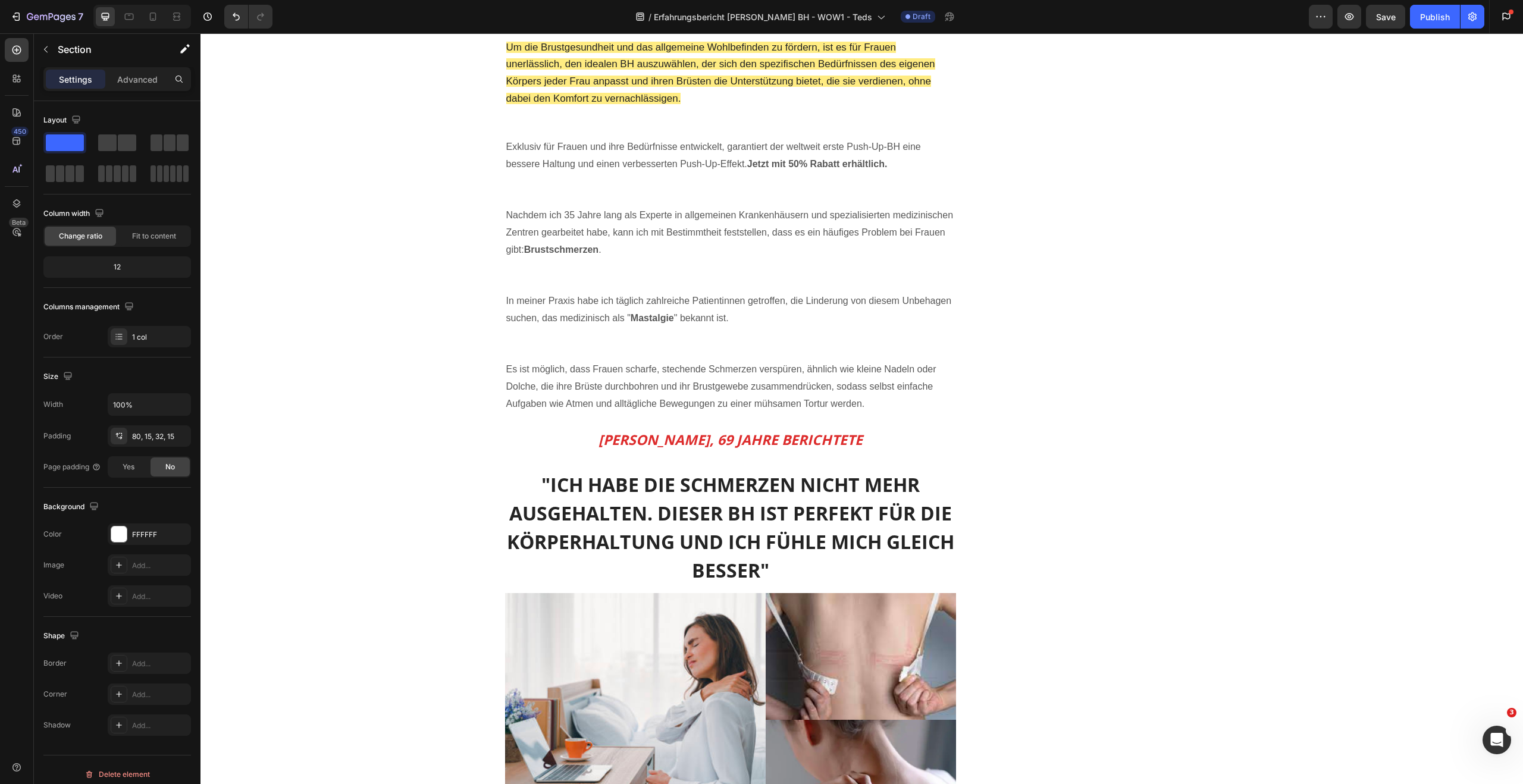
scroll to position [0, 0]
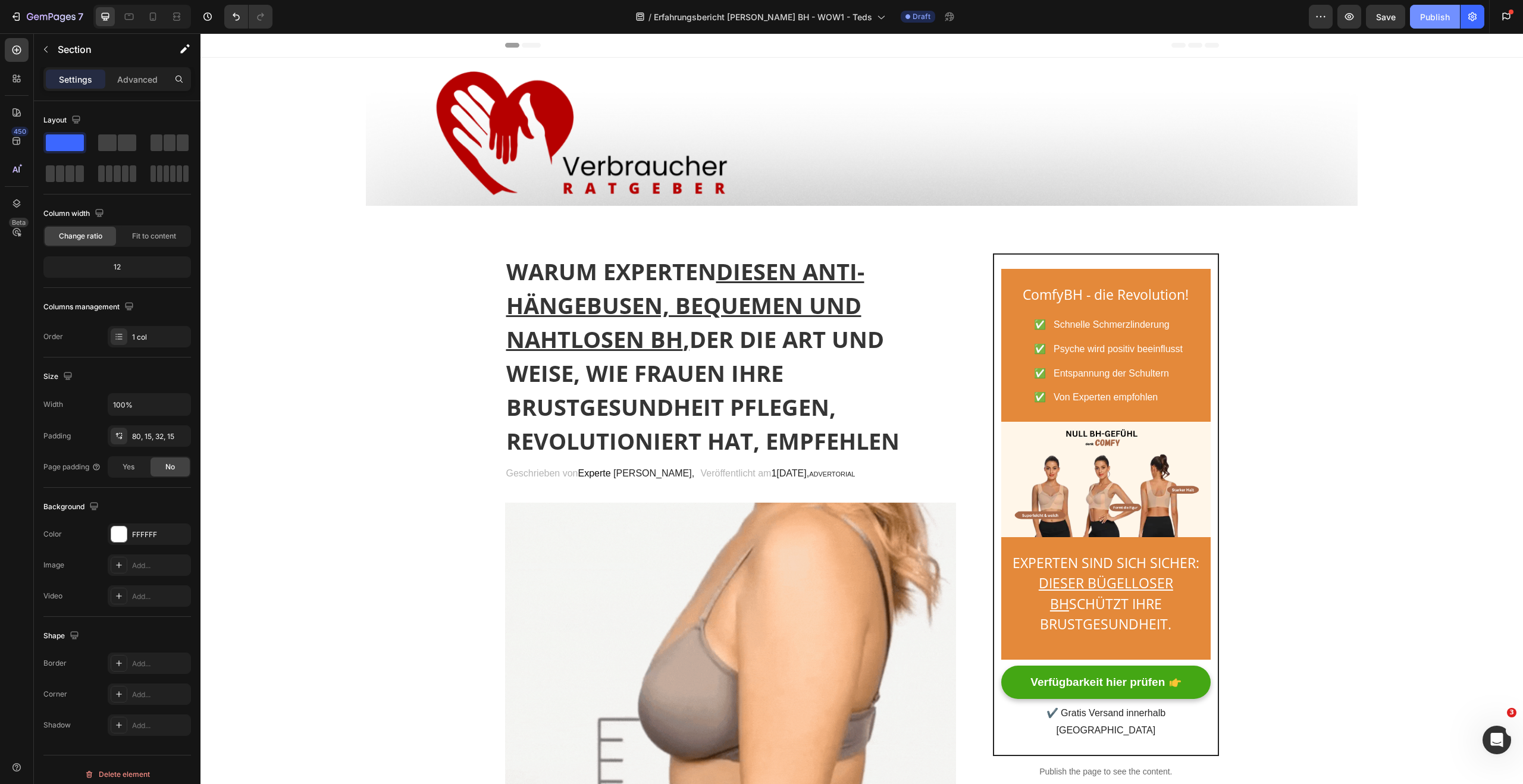
click at [1437, 14] on div "Publish" at bounding box center [1435, 17] width 30 height 13
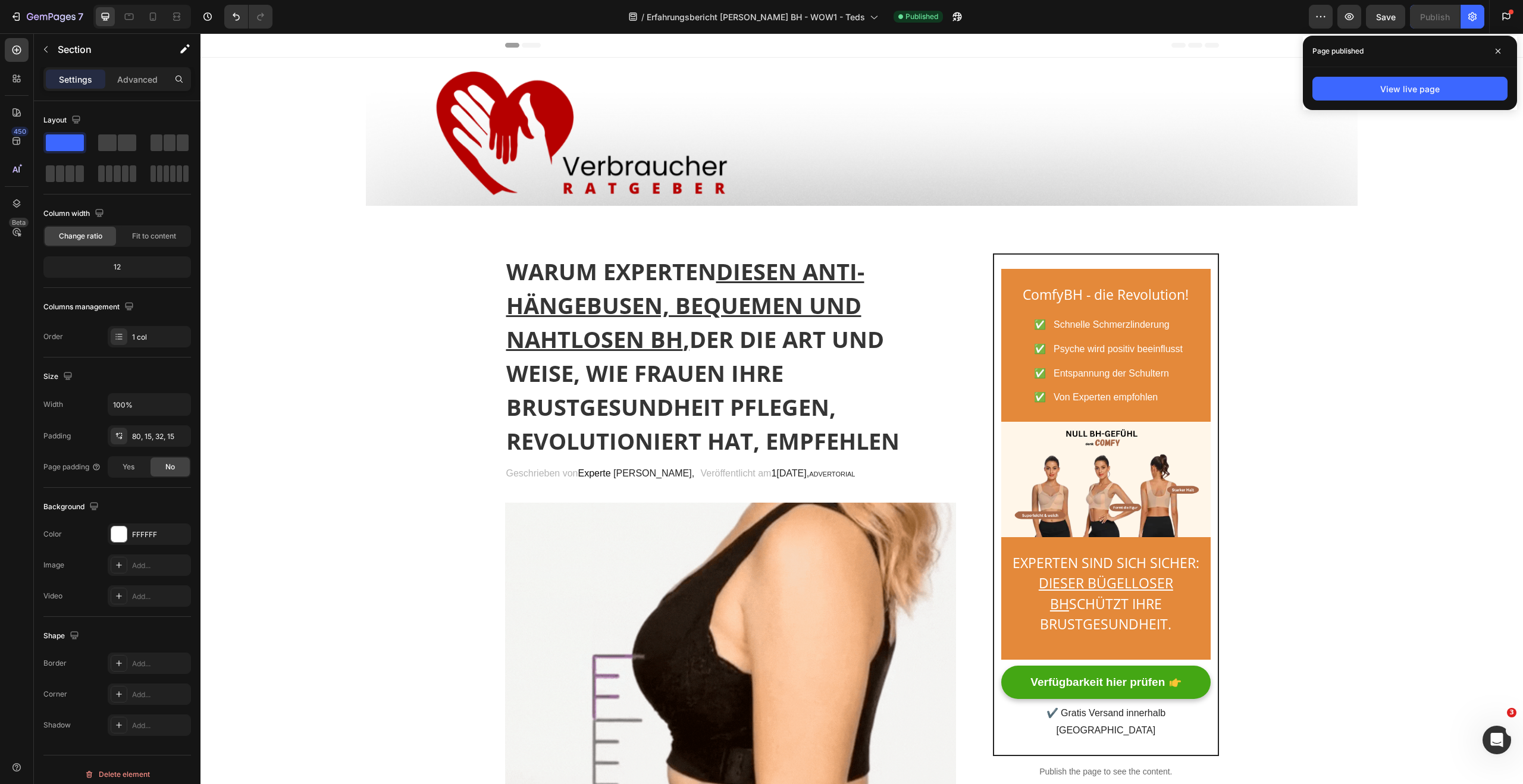
drag, startPoint x: 1498, startPoint y: 52, endPoint x: 1487, endPoint y: 44, distance: 13.6
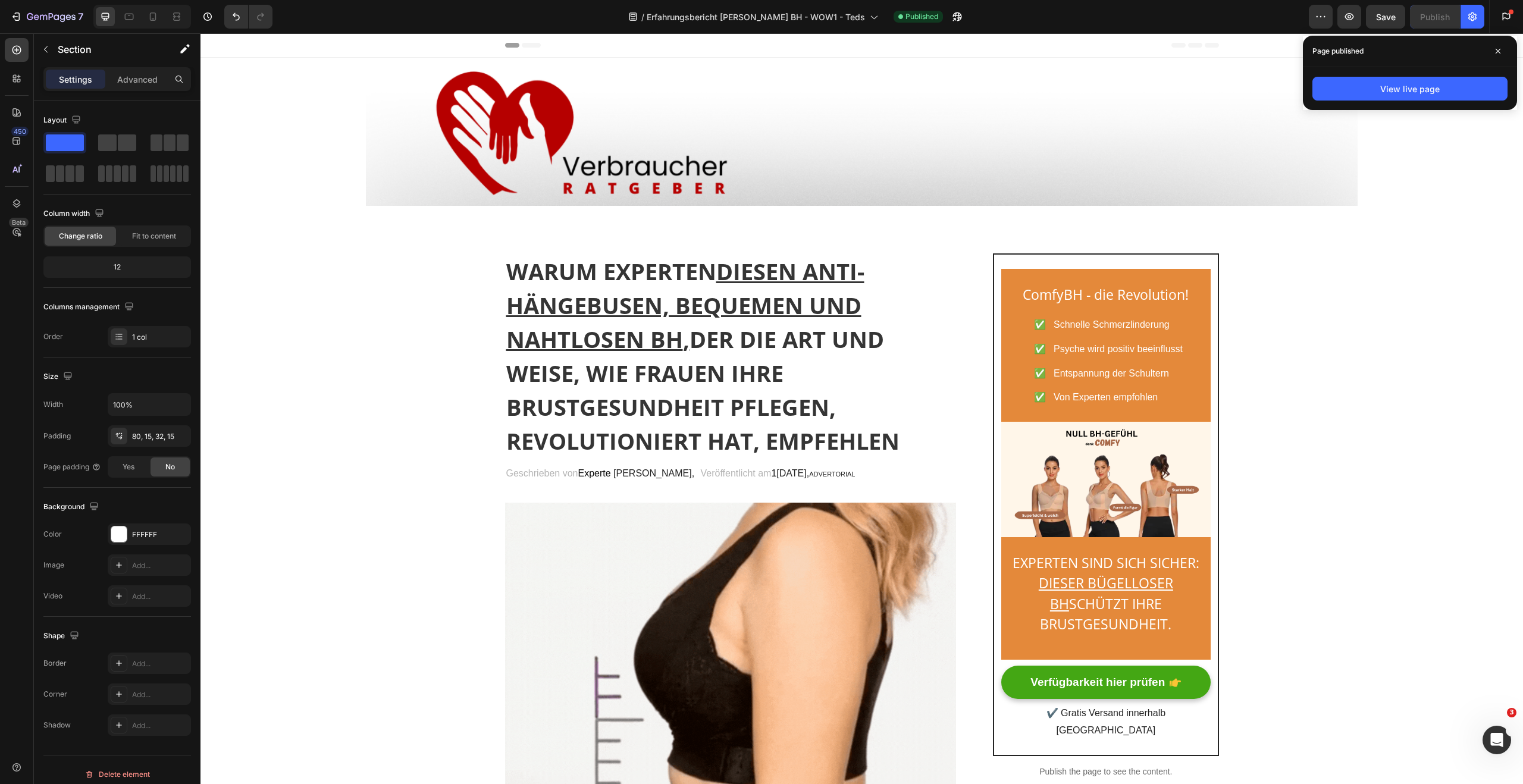
click at [1497, 51] on icon at bounding box center [1498, 51] width 6 height 6
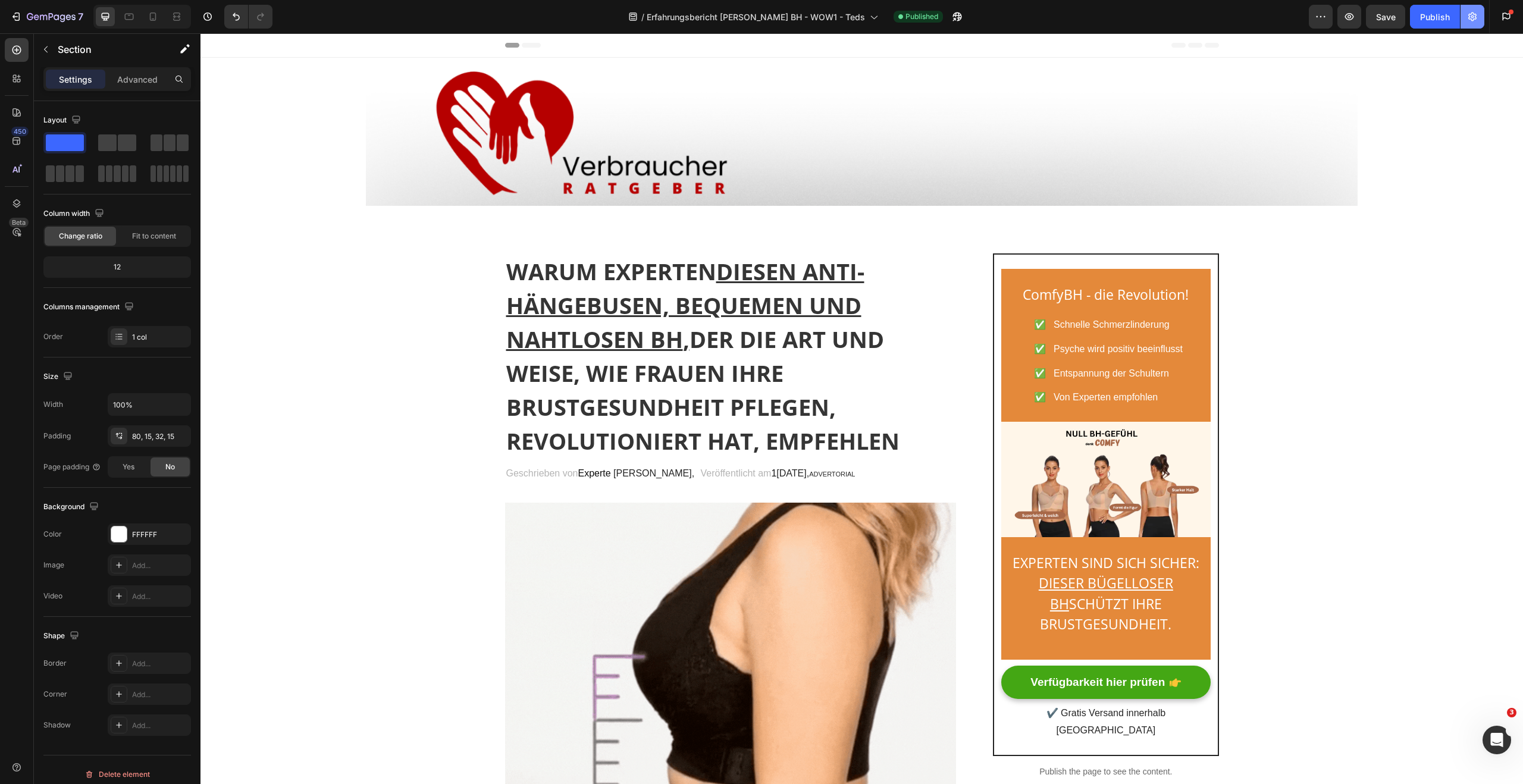
click at [1477, 19] on icon "button" at bounding box center [1472, 17] width 12 height 12
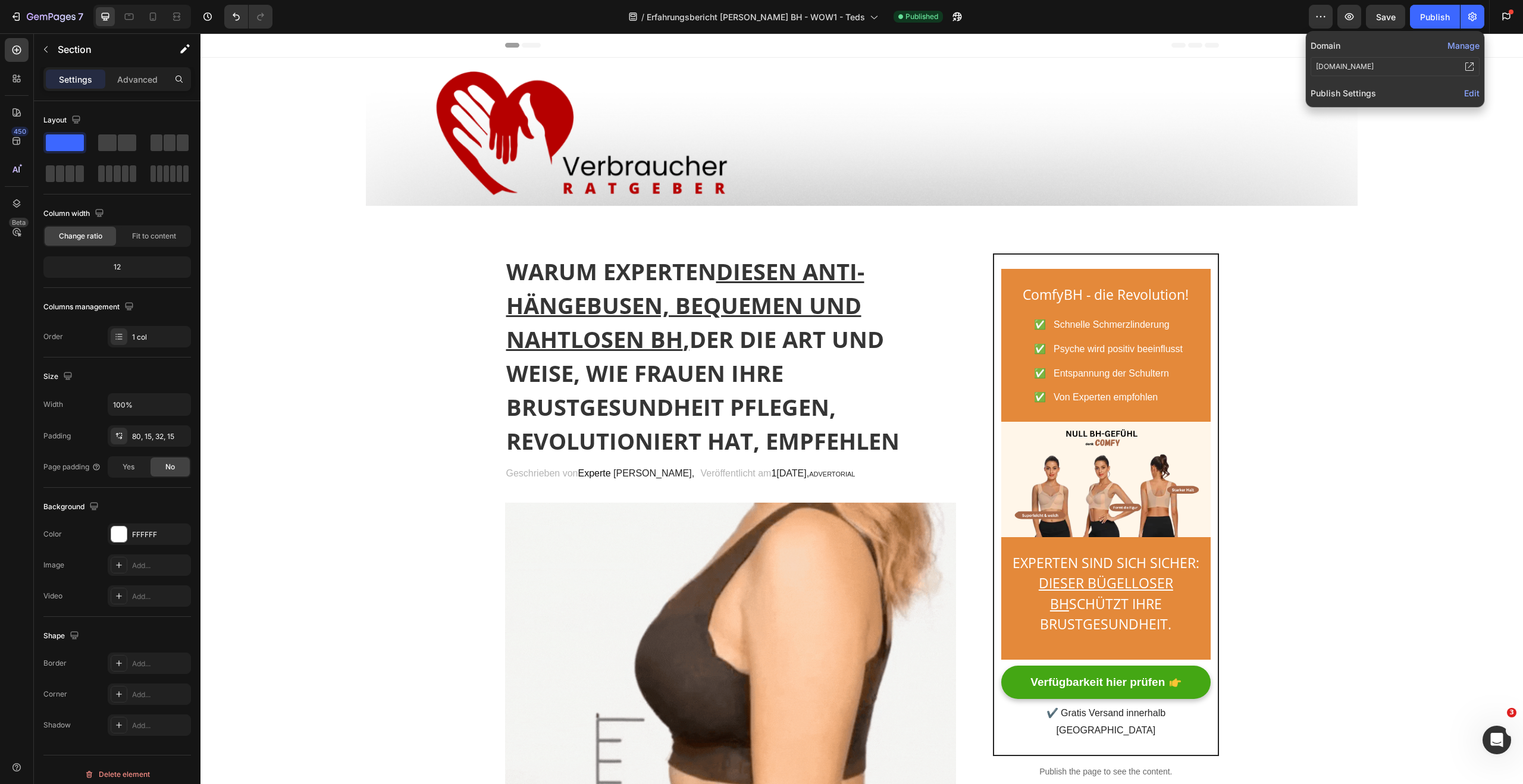
click at [1475, 93] on span "Edit" at bounding box center [1472, 93] width 15 height 10
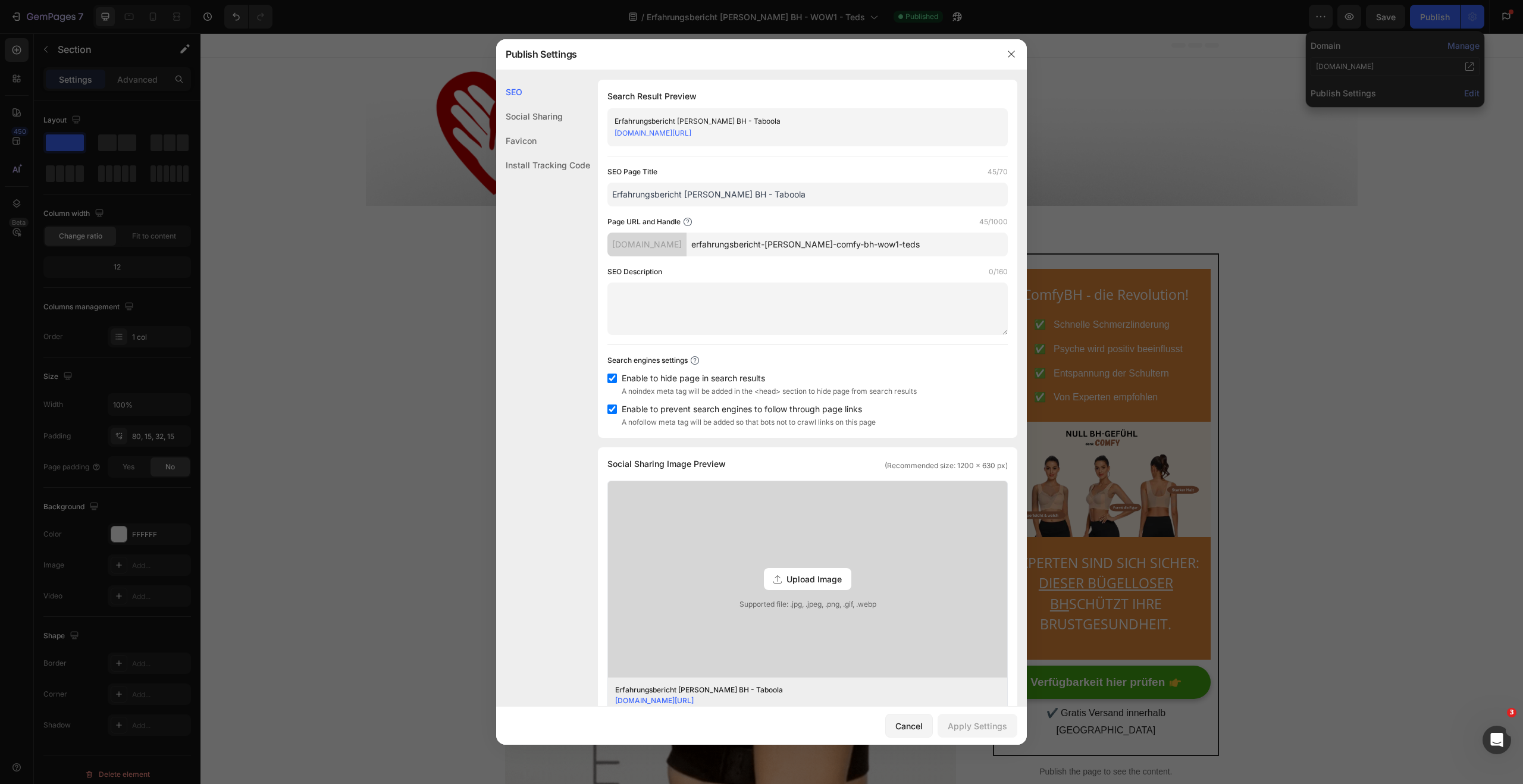
click at [926, 245] on input "erfahrungsbericht-[PERSON_NAME]-comfy-bh-wow1-teds" at bounding box center [848, 244] width 322 height 24
click at [679, 126] on div "Erfahrungsbericht [PERSON_NAME] BH - Taboola" at bounding box center [797, 121] width 367 height 12
click at [675, 135] on link "[DOMAIN_NAME][URL]" at bounding box center [653, 133] width 77 height 9
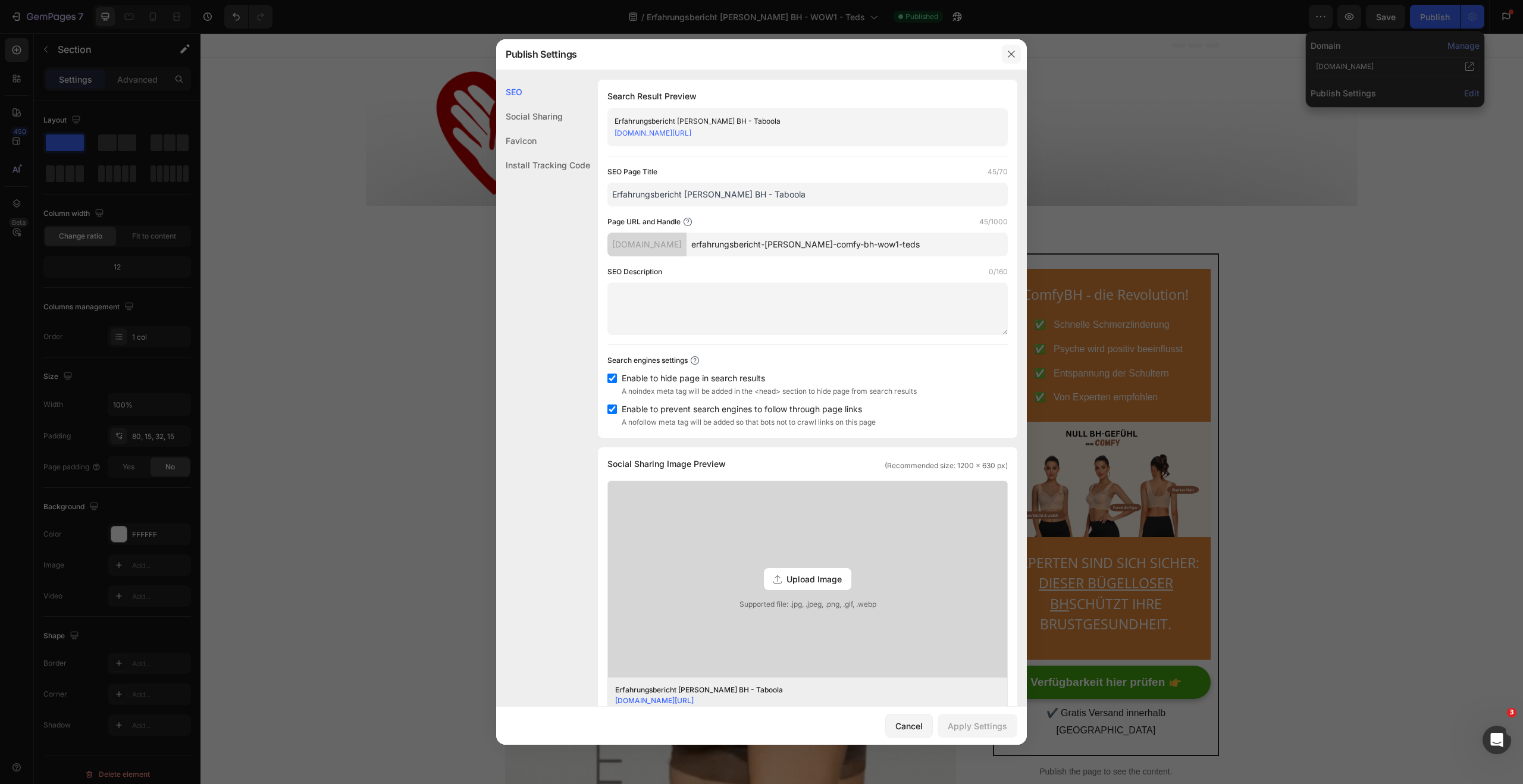
drag, startPoint x: 1015, startPoint y: 55, endPoint x: 715, endPoint y: 11, distance: 303.2
click at [1015, 55] on icon "button" at bounding box center [1011, 54] width 10 height 10
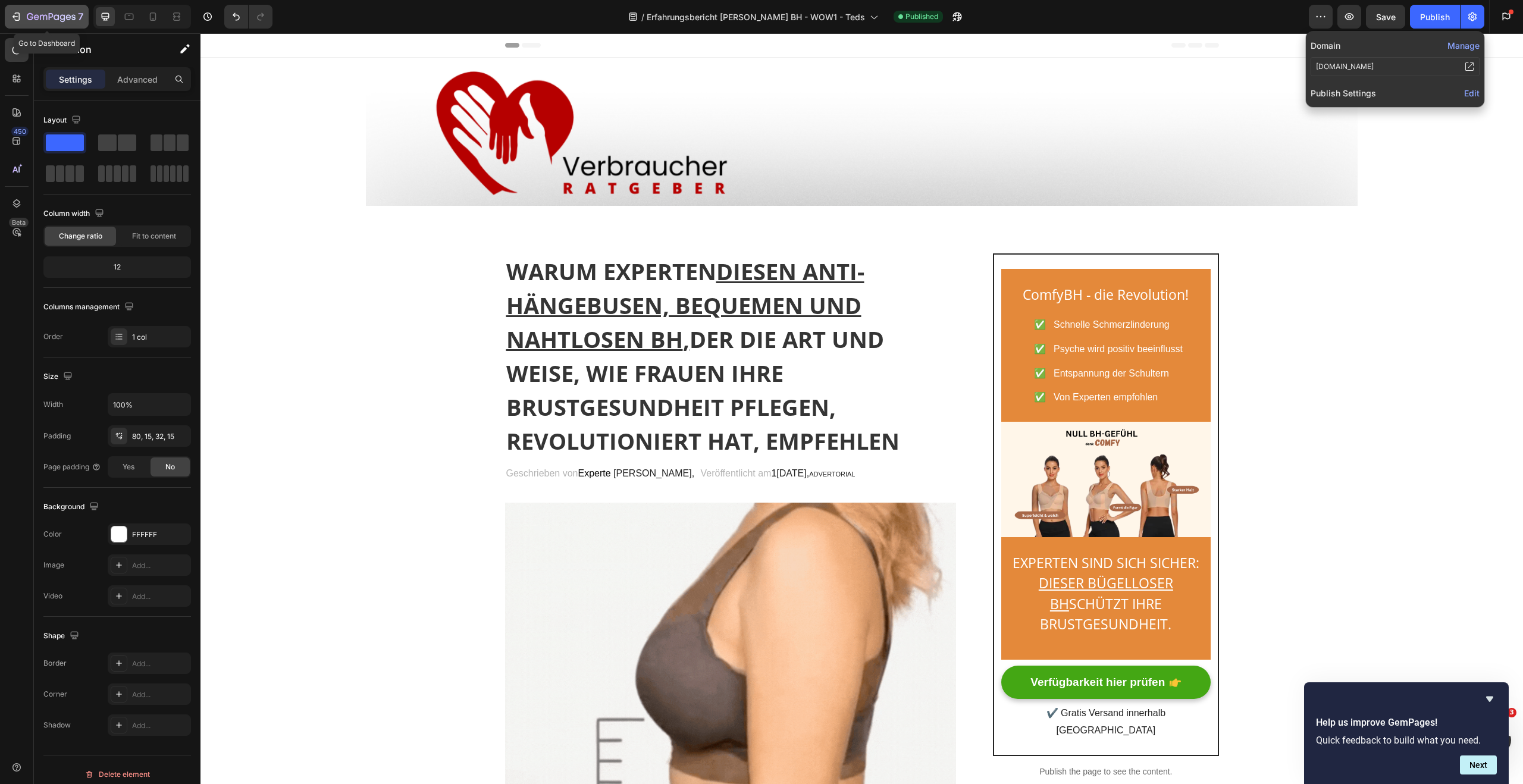
click at [17, 17] on icon "button" at bounding box center [15, 17] width 5 height 4
